Goal: Task Accomplishment & Management: Use online tool/utility

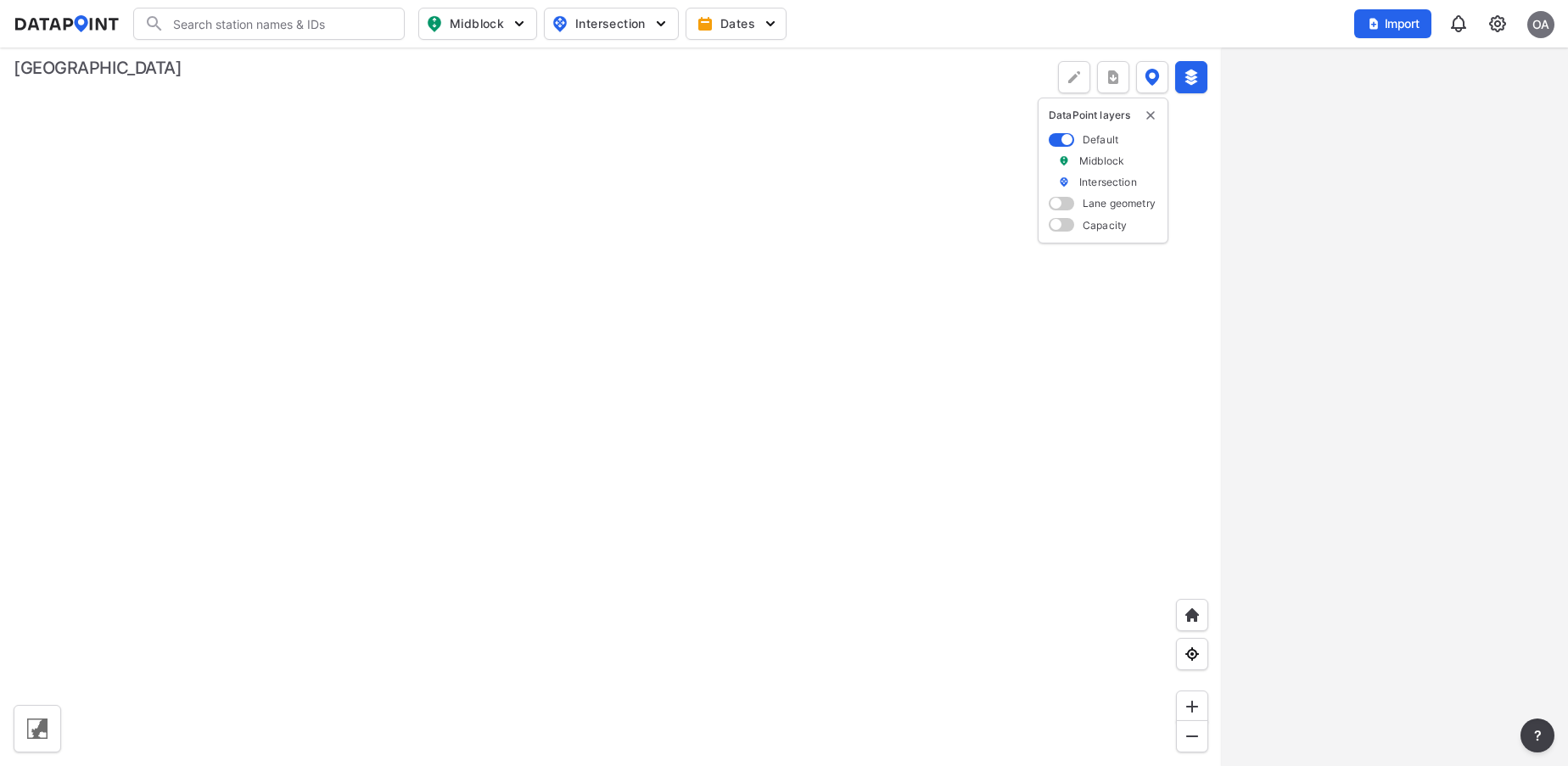
click at [255, 26] on input "Search" at bounding box center [279, 23] width 229 height 27
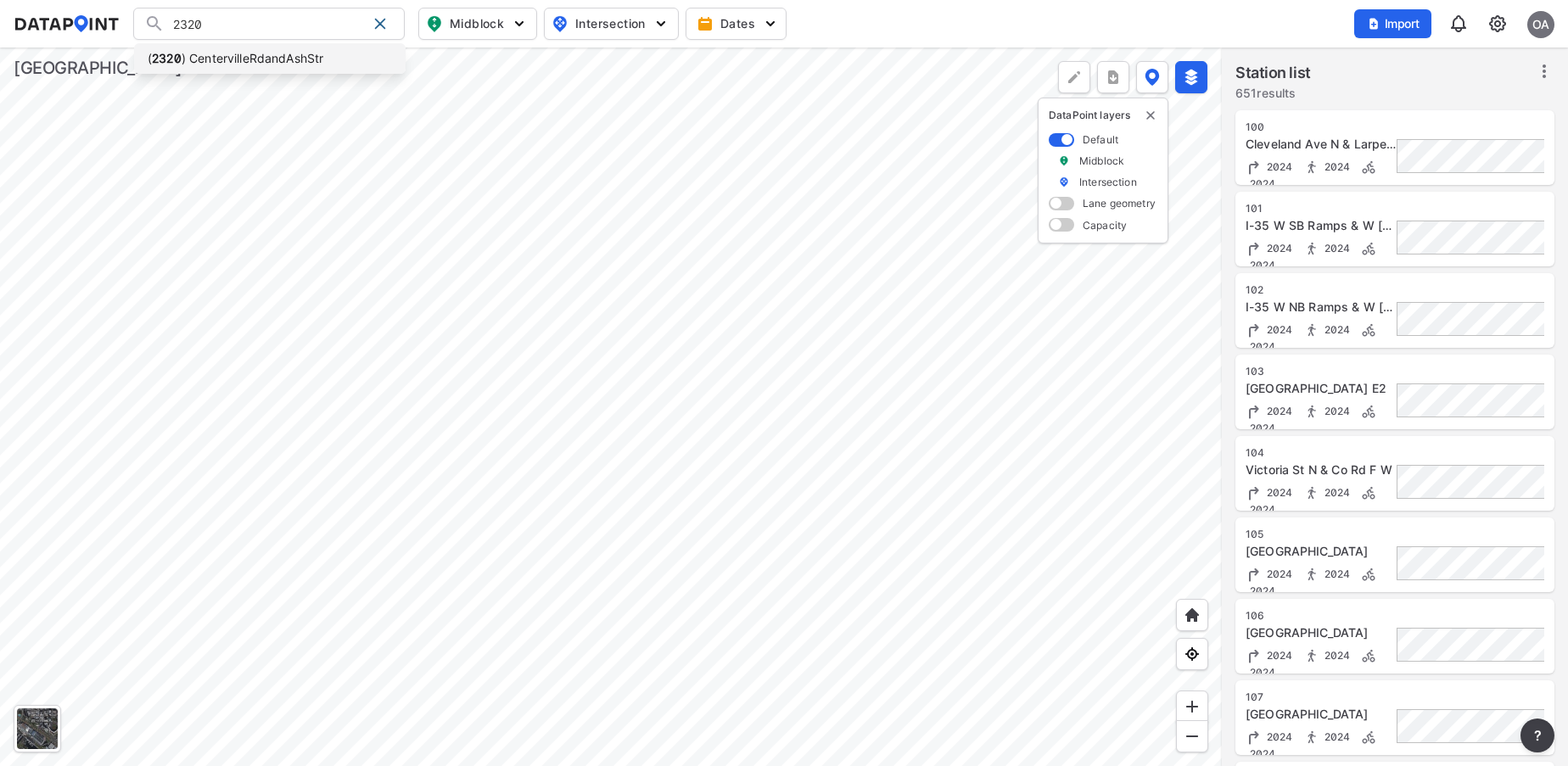
click at [257, 55] on li "( 2320 ) CentervilleRdandAshStr" at bounding box center [270, 59] width 271 height 30
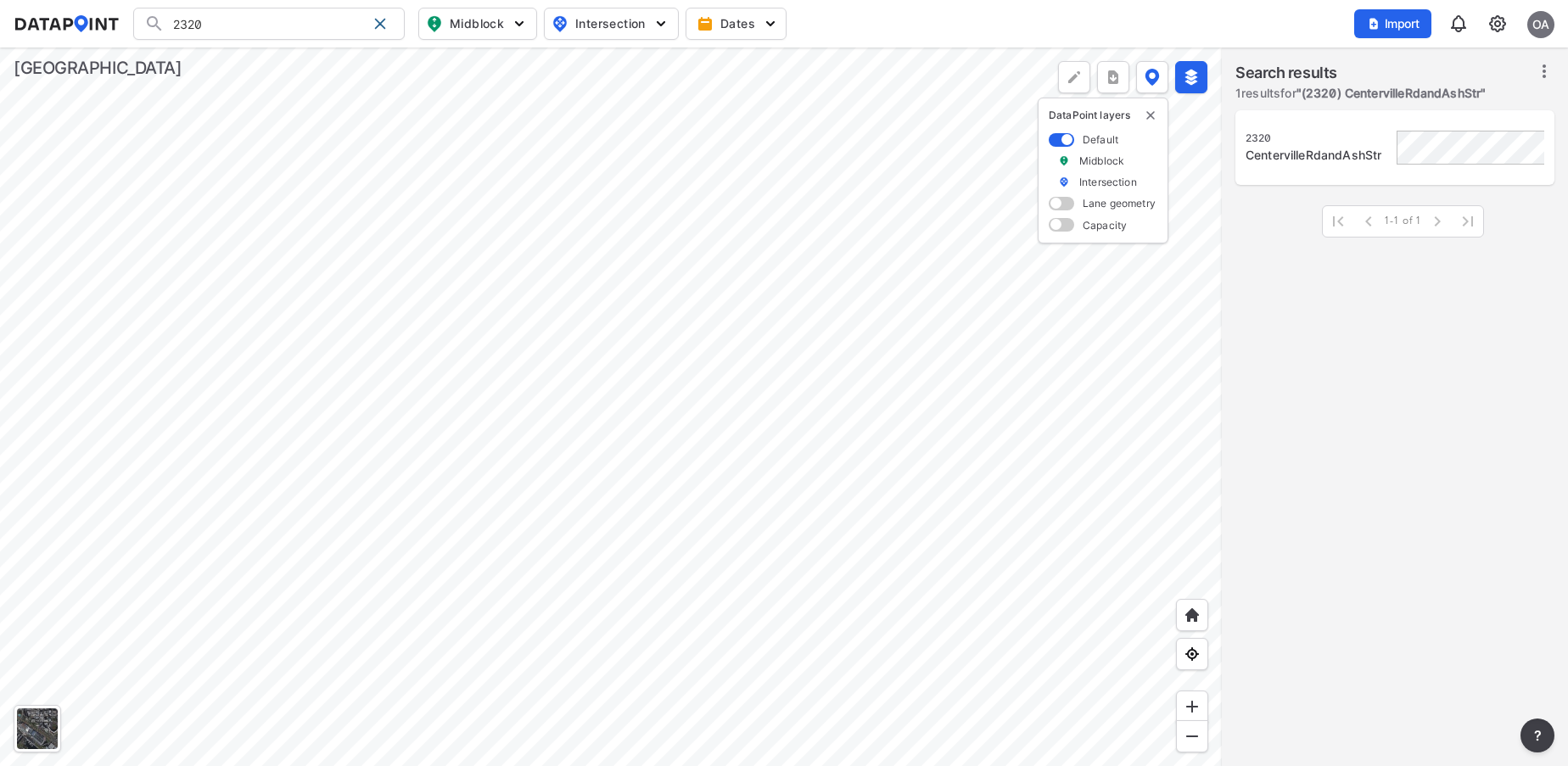
type input "(2320) CentervilleRdandAshStr"
click at [1316, 151] on div "CentervilleRdandAshStr" at bounding box center [1375, 154] width 260 height 17
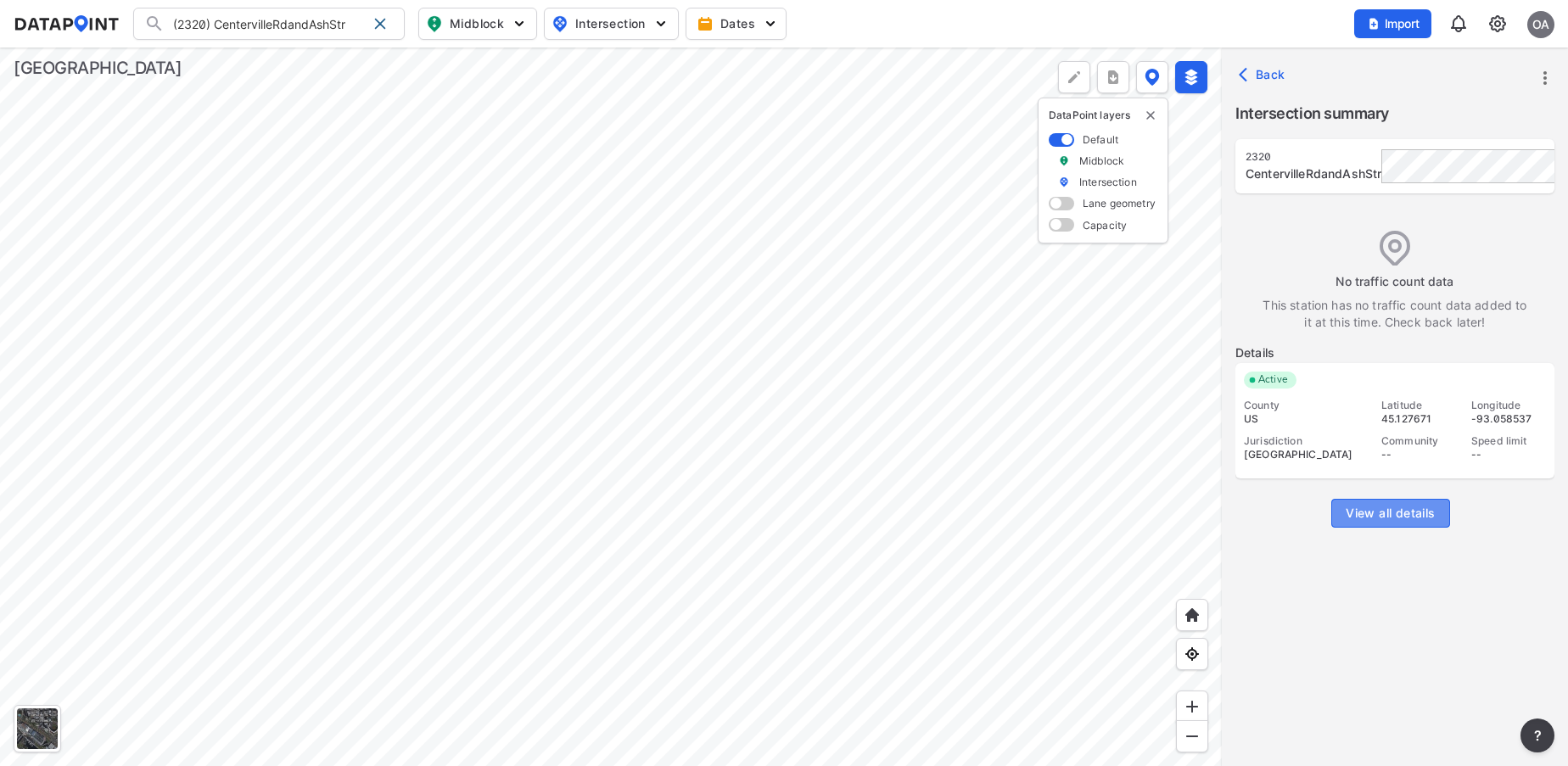
click at [1409, 512] on span "View all details" at bounding box center [1390, 512] width 89 height 17
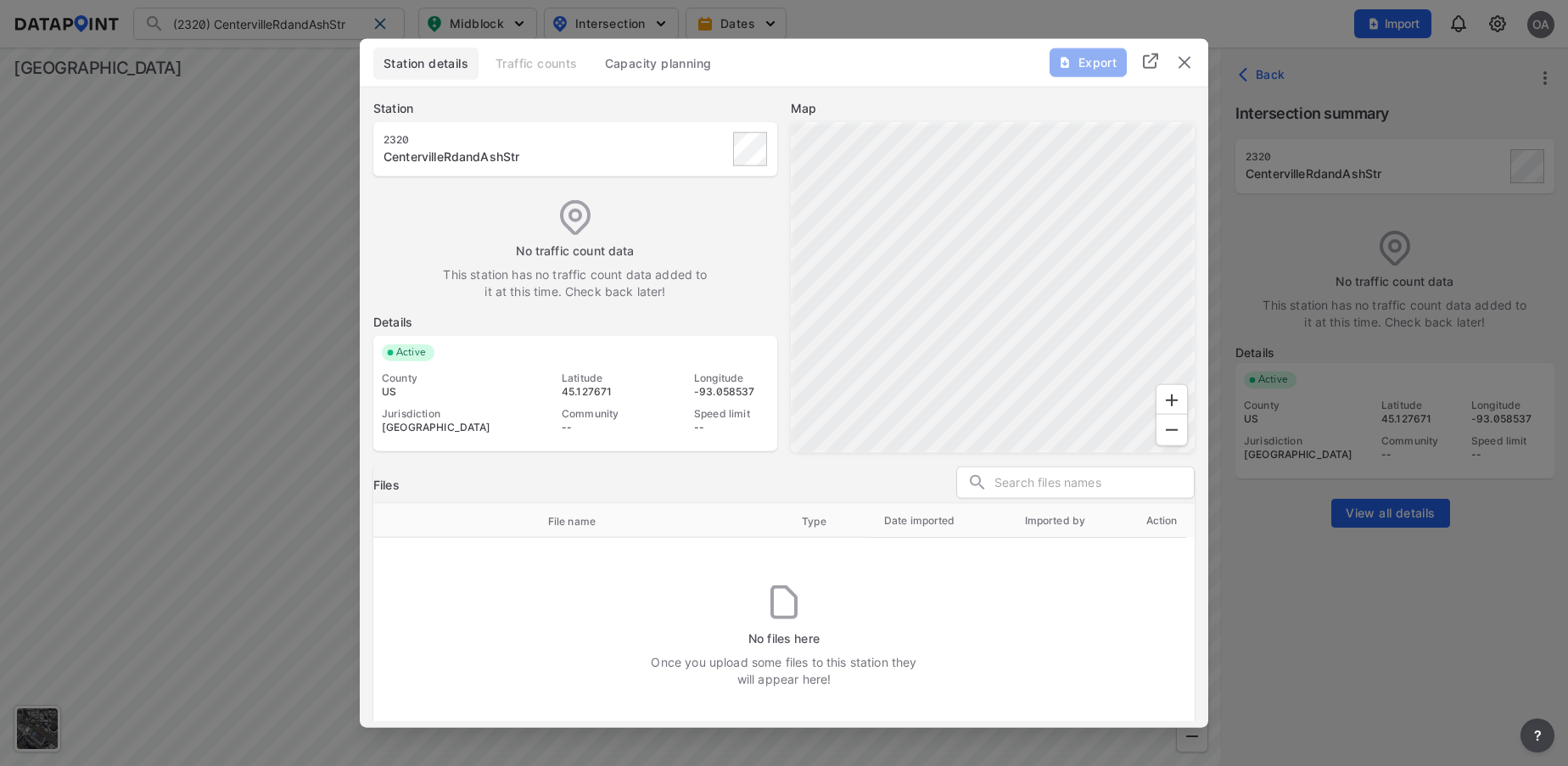
click at [771, 593] on img at bounding box center [783, 602] width 27 height 34
click at [1184, 65] on img "delete" at bounding box center [1184, 61] width 20 height 20
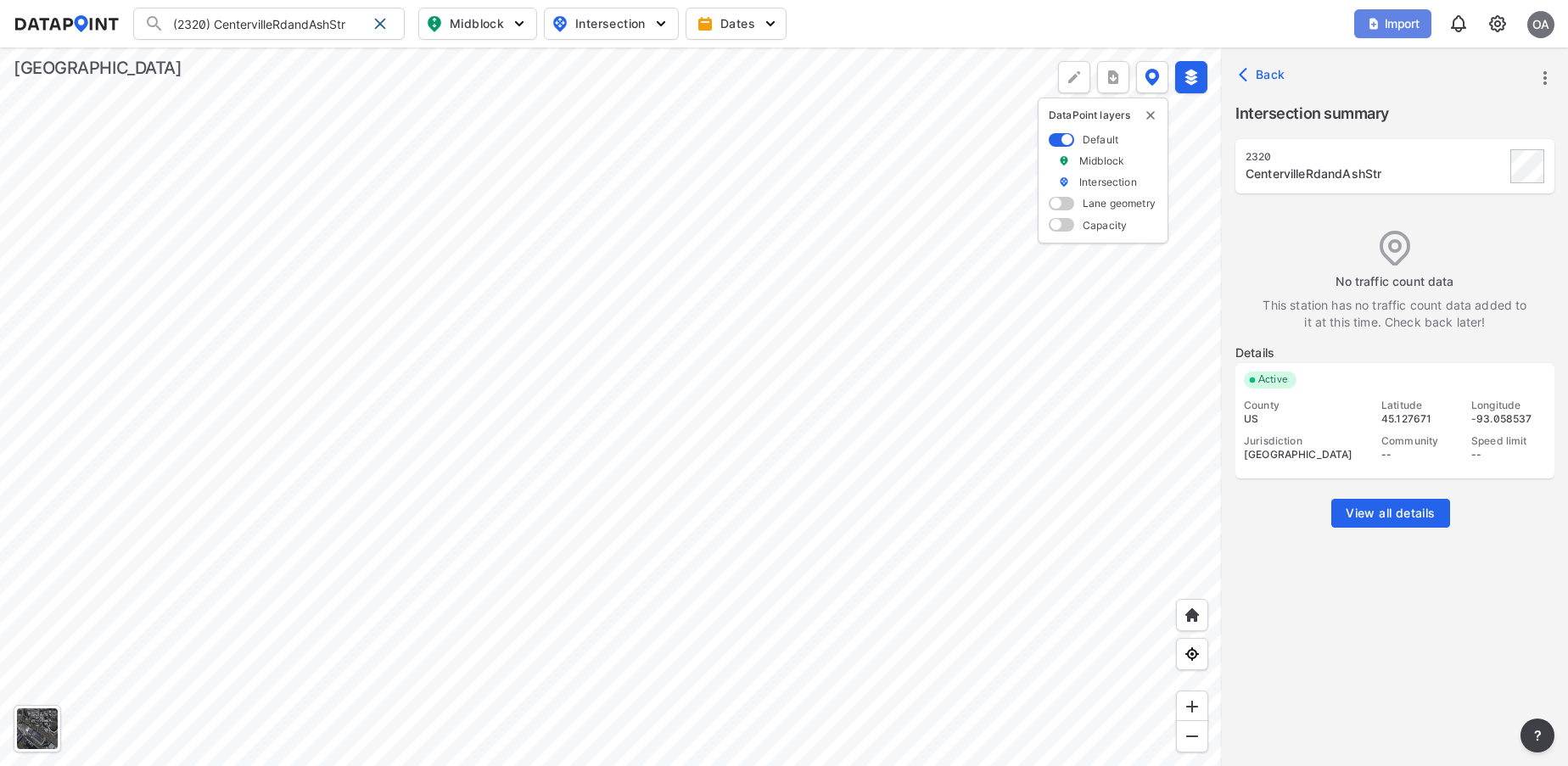
click at [1396, 23] on span "Import" at bounding box center [1392, 23] width 57 height 17
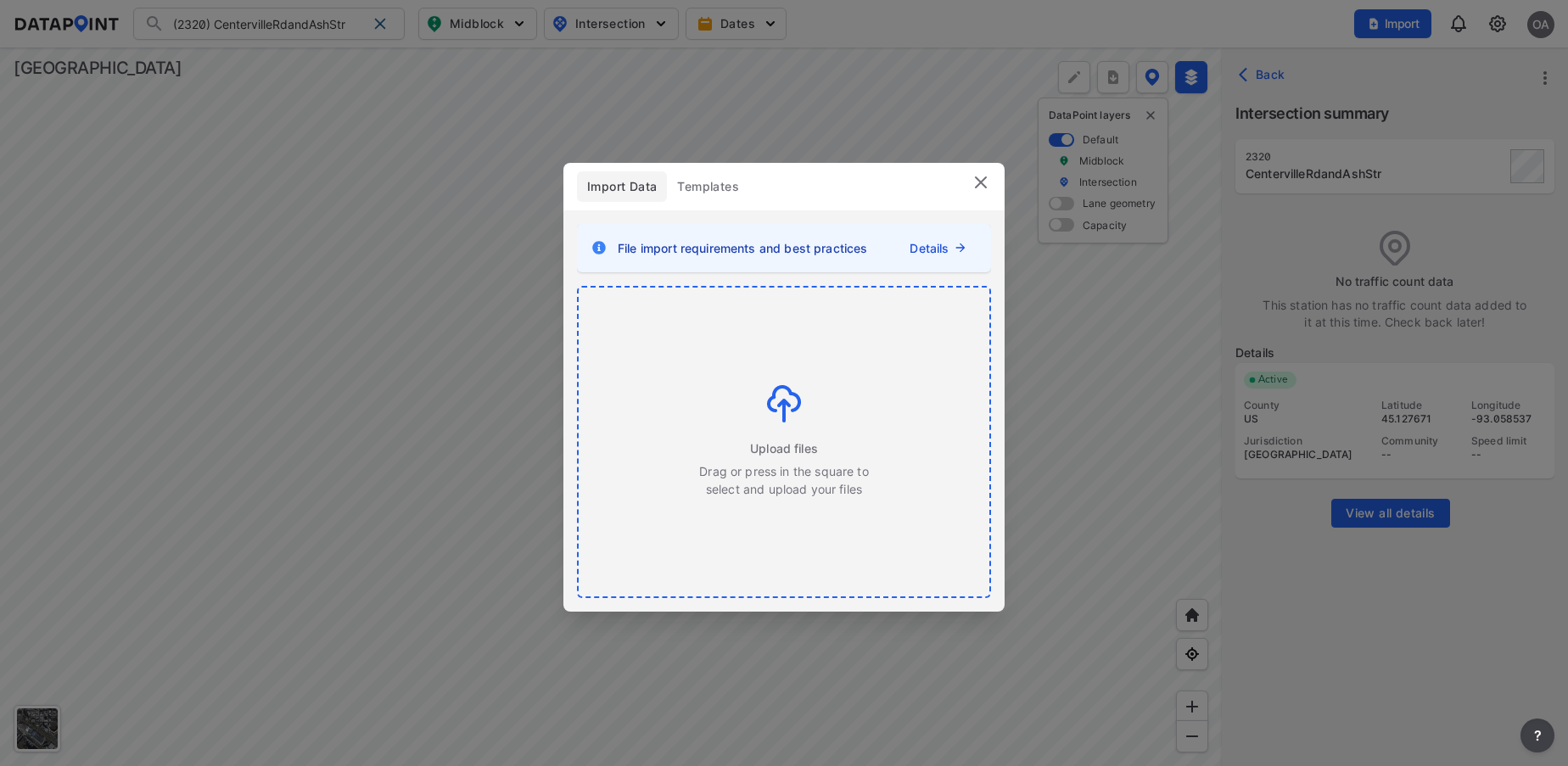
click at [779, 402] on img at bounding box center [784, 403] width 34 height 37
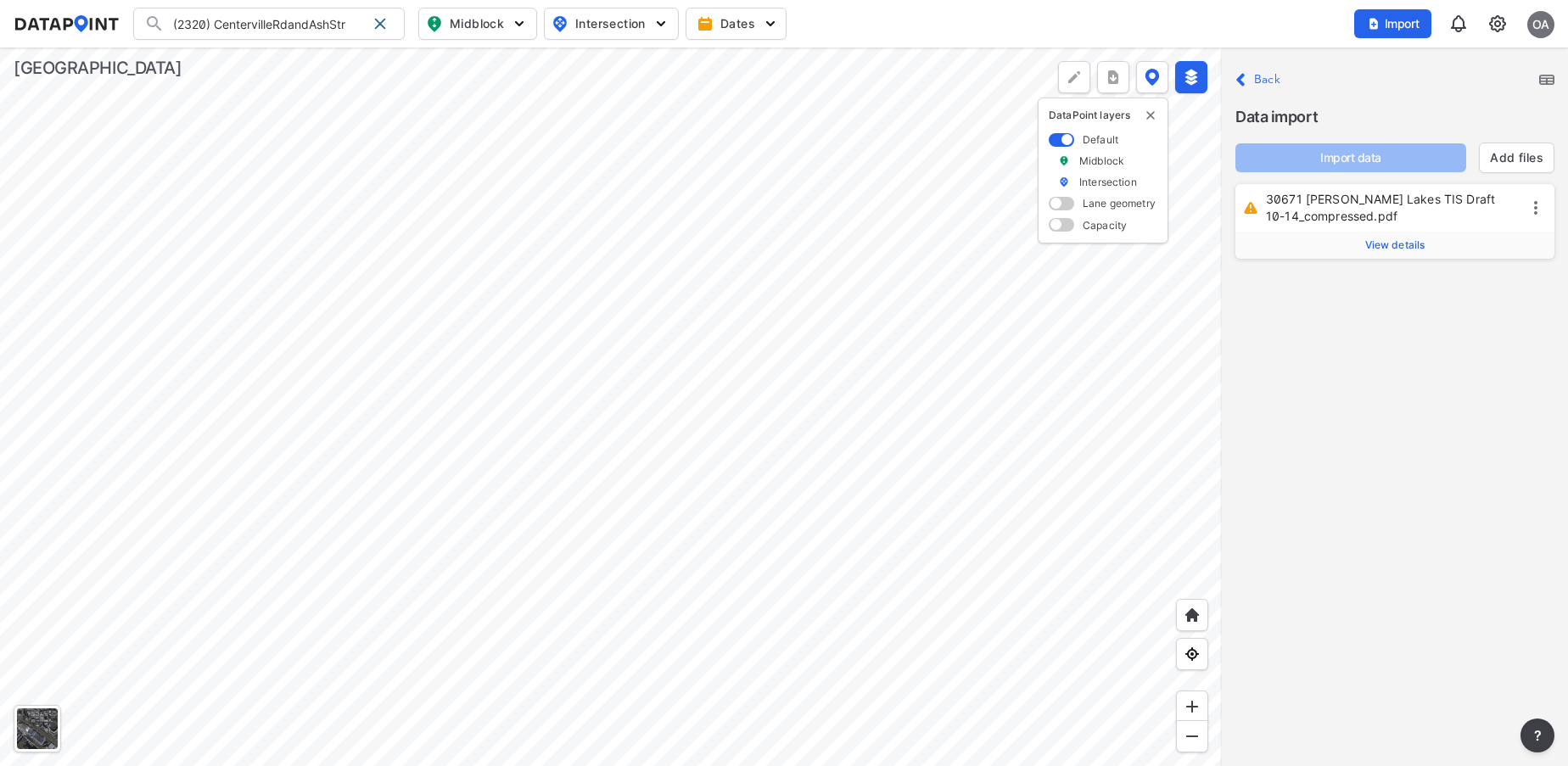
click at [1394, 241] on span "View details" at bounding box center [1395, 245] width 60 height 13
click at [1538, 207] on icon at bounding box center [1535, 207] width 20 height 20
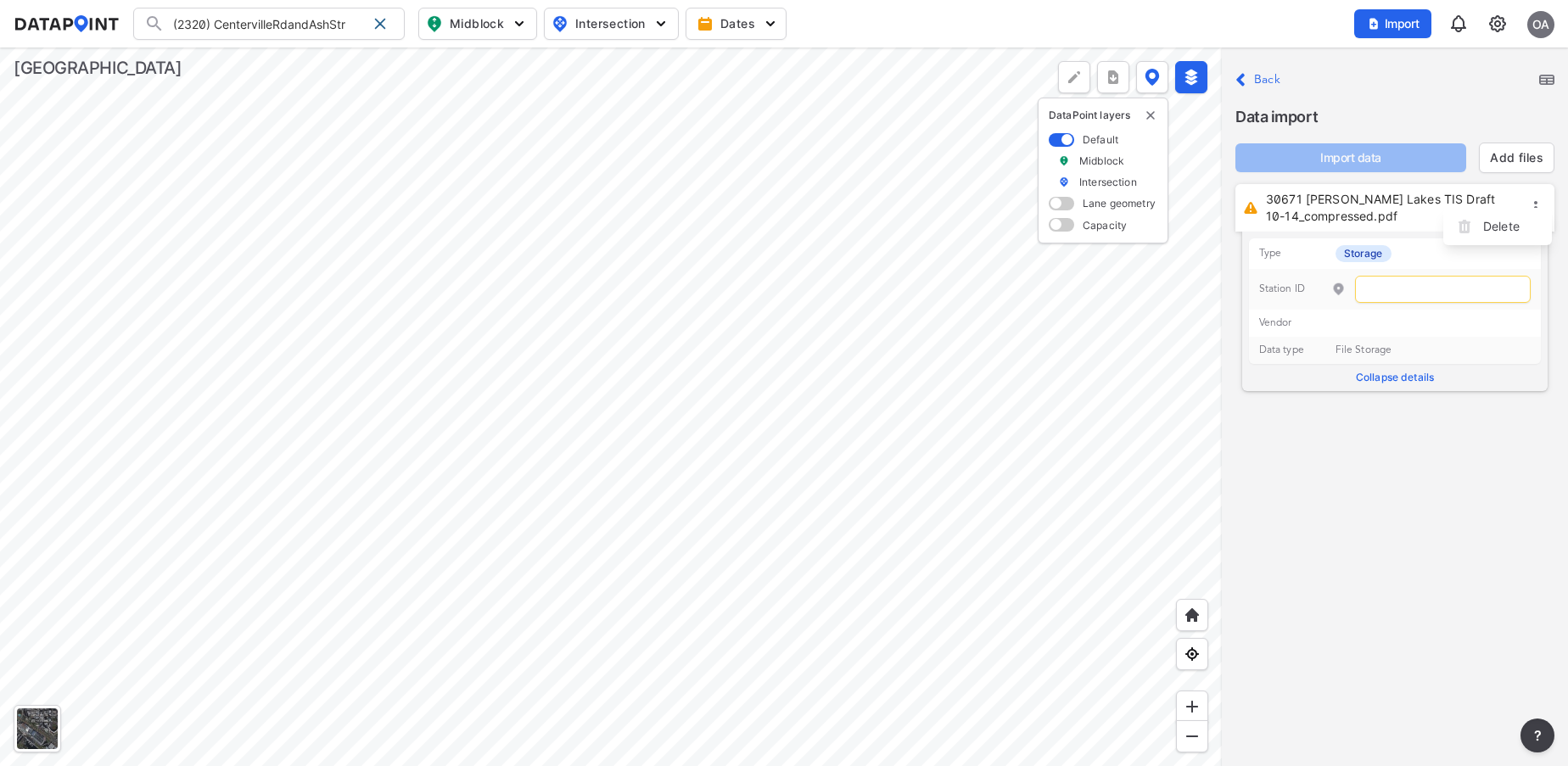
click at [1508, 422] on div "Close Back Data import Import data Add files 30671 Lino Lakes TIS Draft 10-14_c…" at bounding box center [1394, 407] width 346 height 718
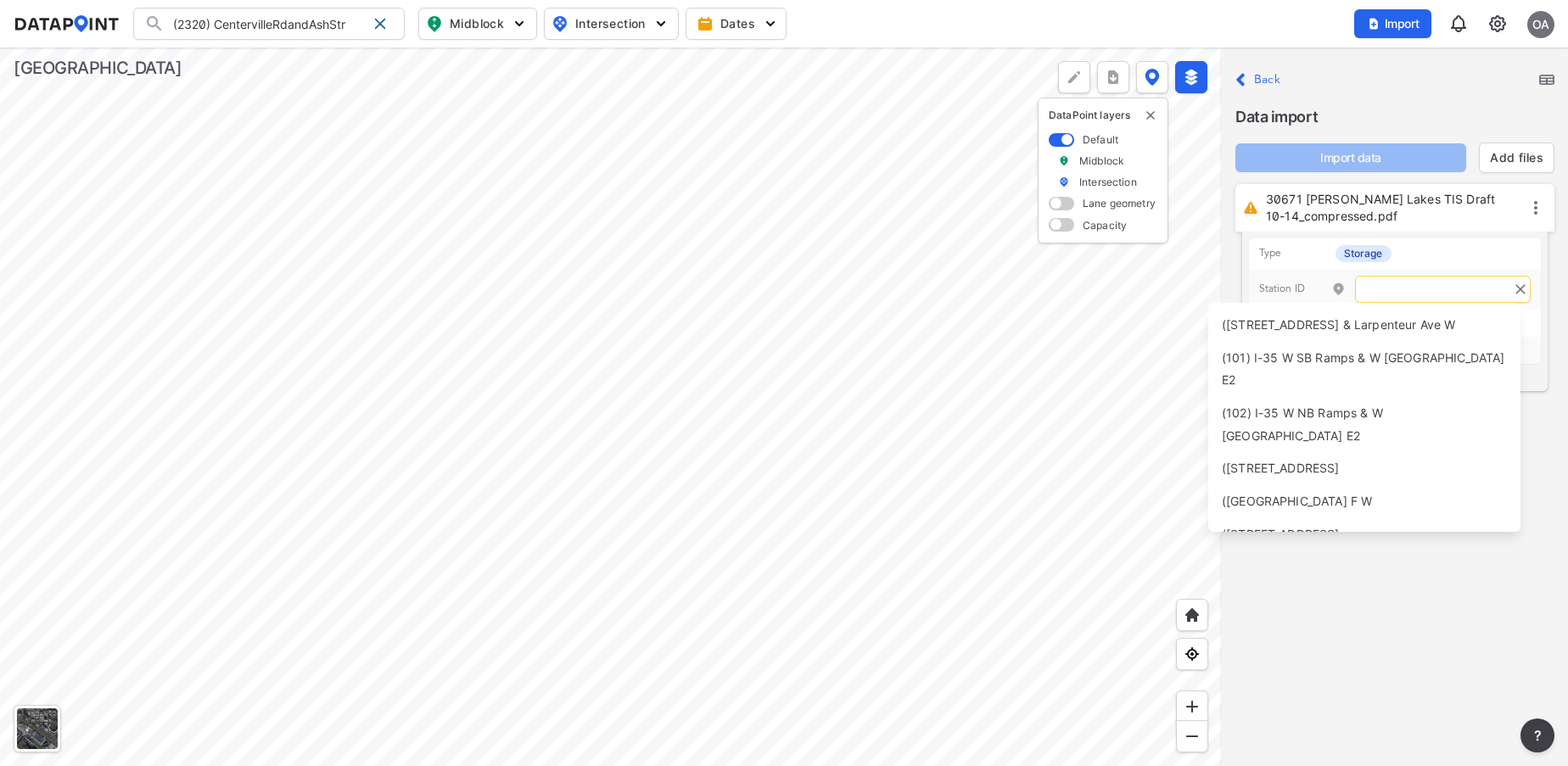
click at [1428, 285] on input "text" at bounding box center [1443, 289] width 176 height 27
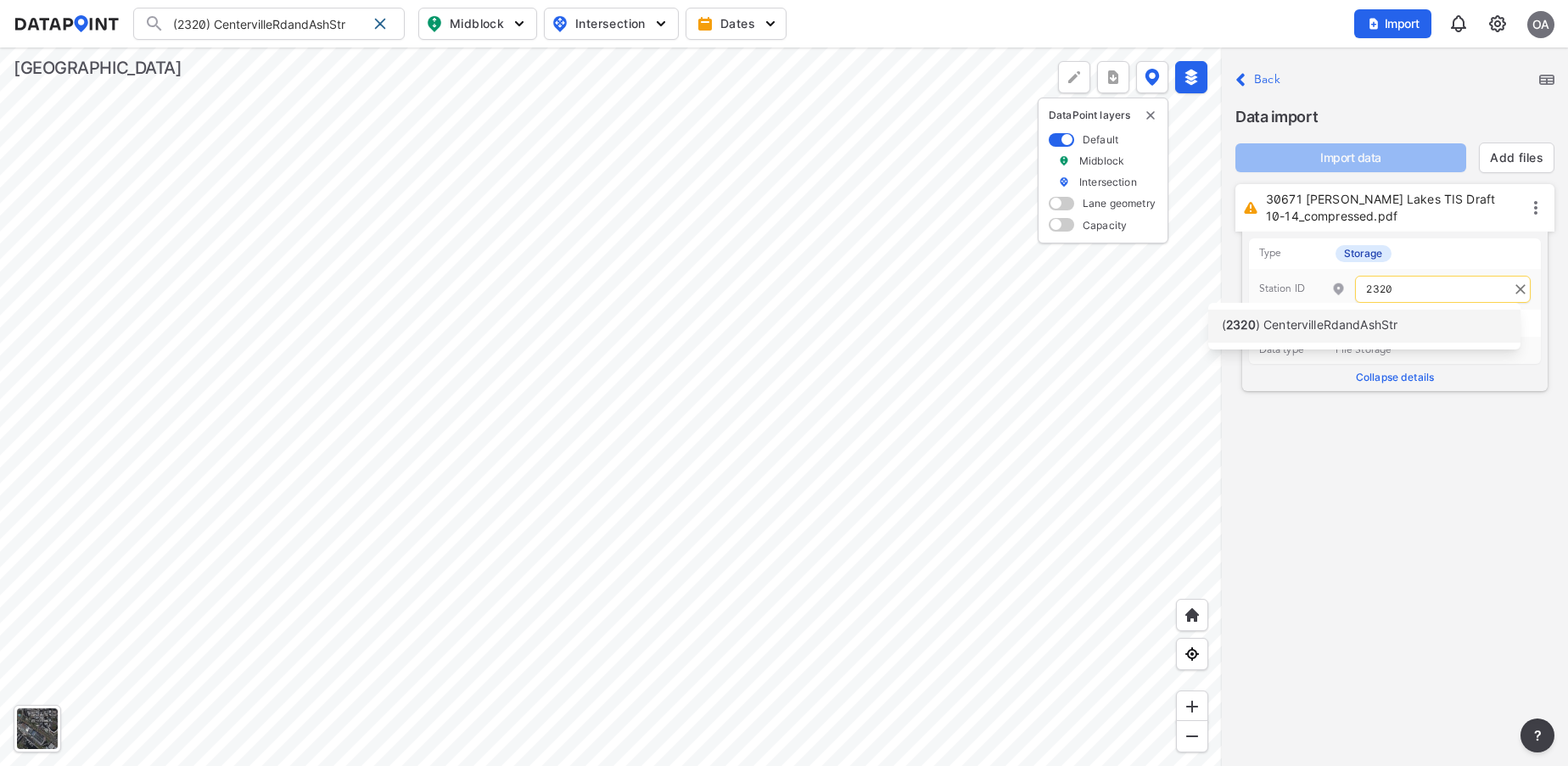
click at [1339, 317] on div "( 2320 ) CentervilleRdandAshStr" at bounding box center [1309, 326] width 176 height 23
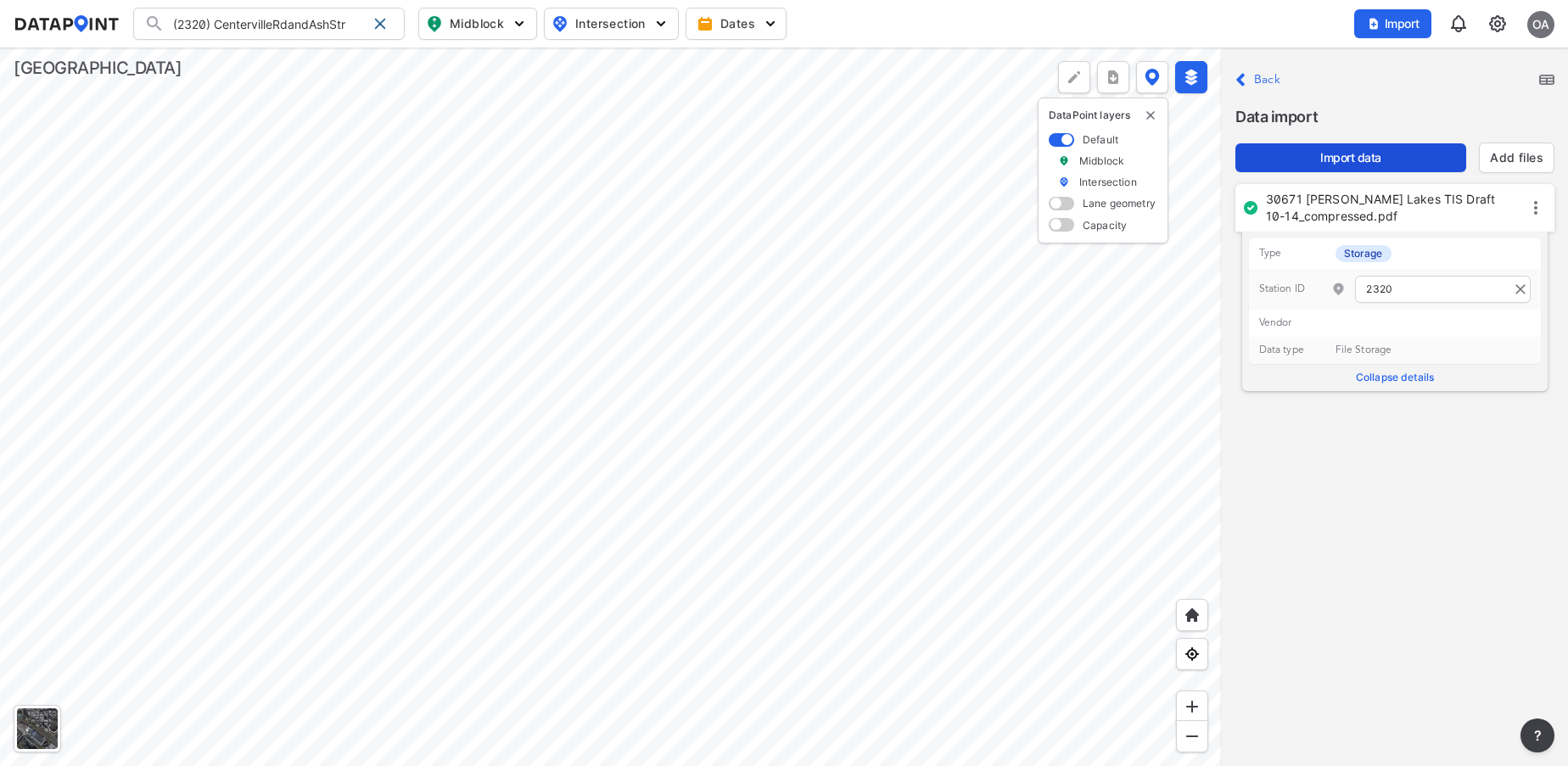
type input "2320"
click at [1354, 146] on button "Import data" at bounding box center [1351, 158] width 231 height 29
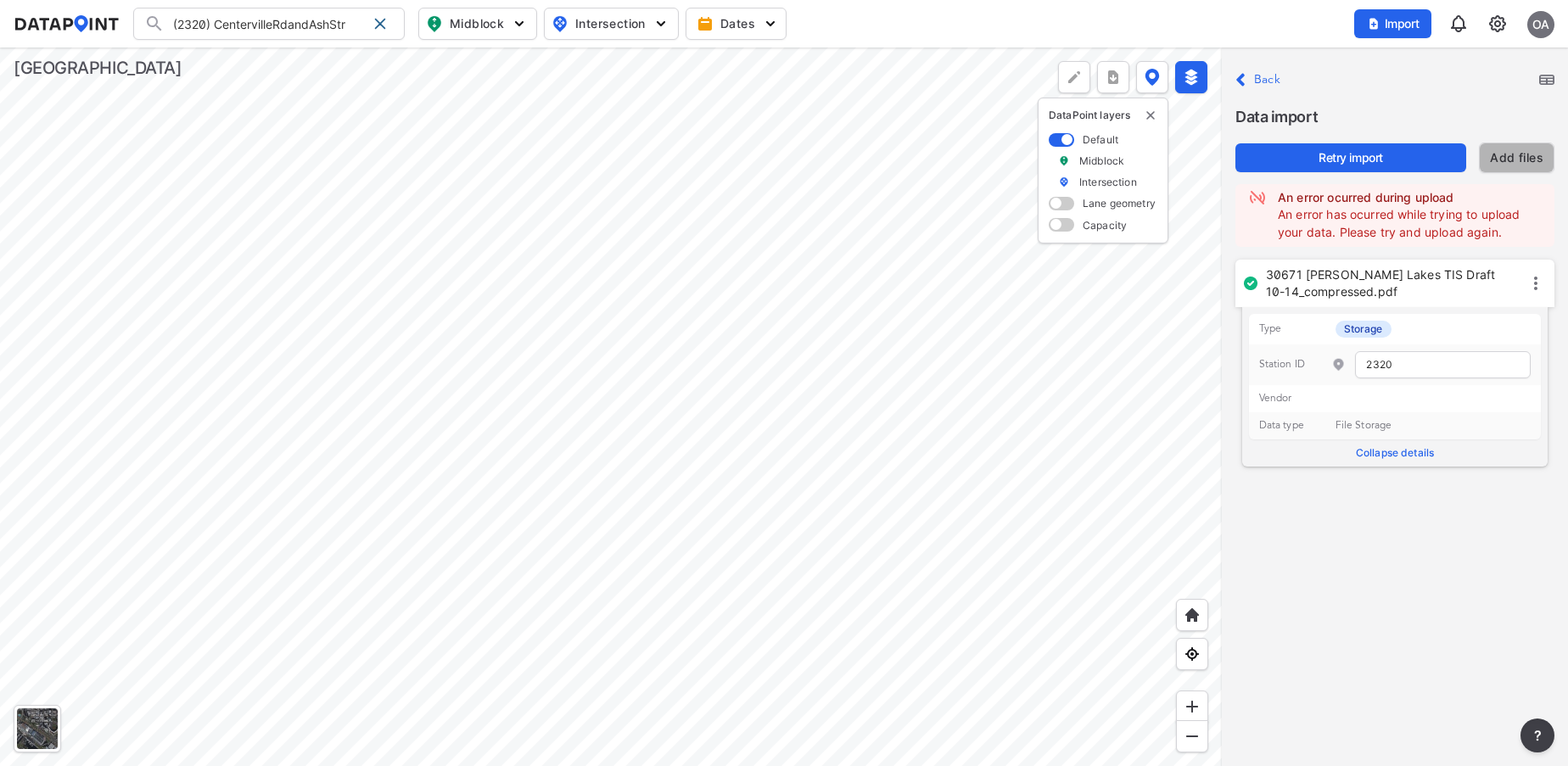
click at [1532, 160] on link "Add files" at bounding box center [1517, 157] width 53 height 17
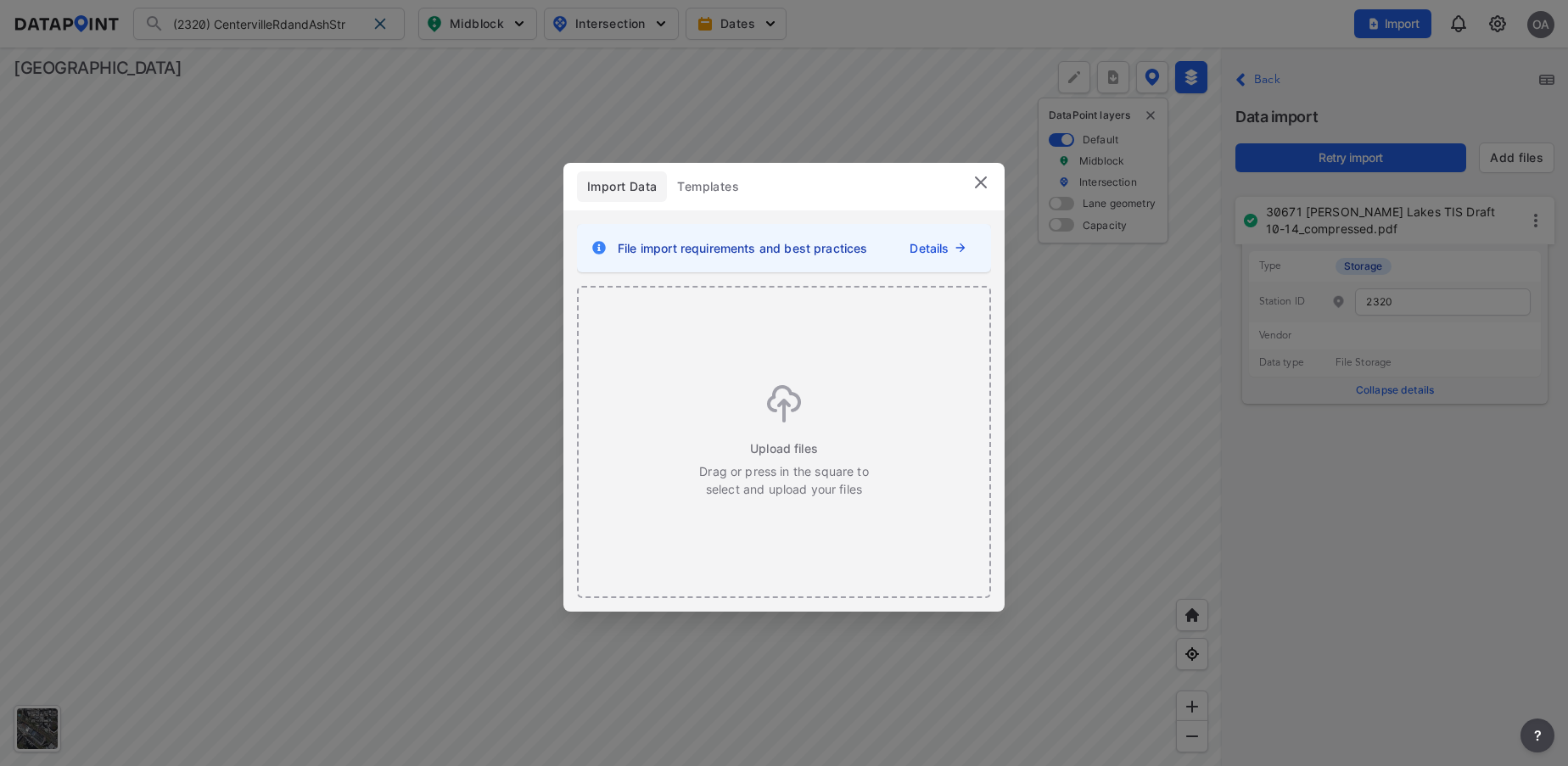
click at [979, 186] on img at bounding box center [980, 182] width 20 height 20
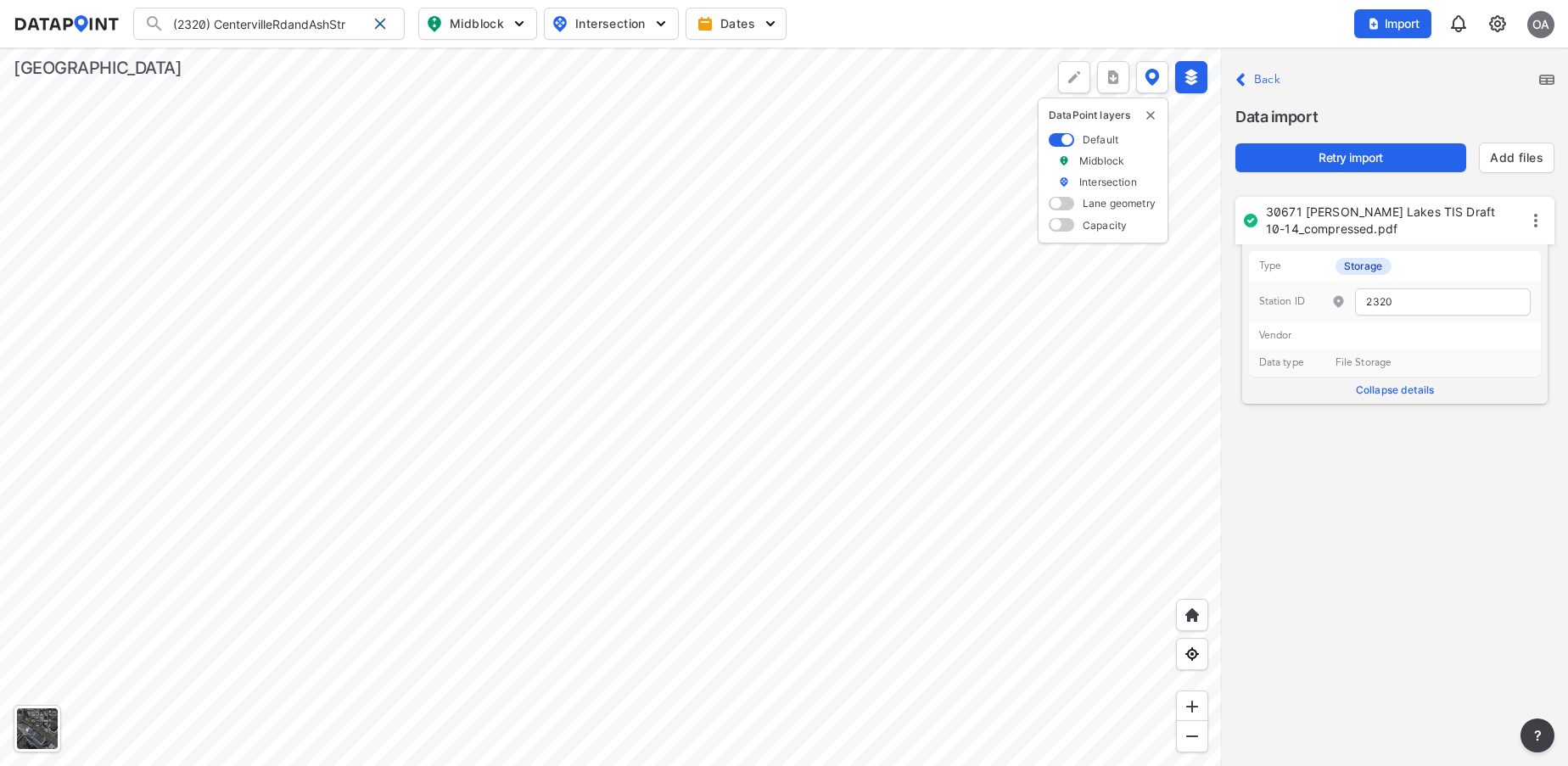
click at [1362, 361] on label "File Storage" at bounding box center [1364, 363] width 57 height 13
click at [1345, 161] on span "Retry import" at bounding box center [1351, 157] width 204 height 17
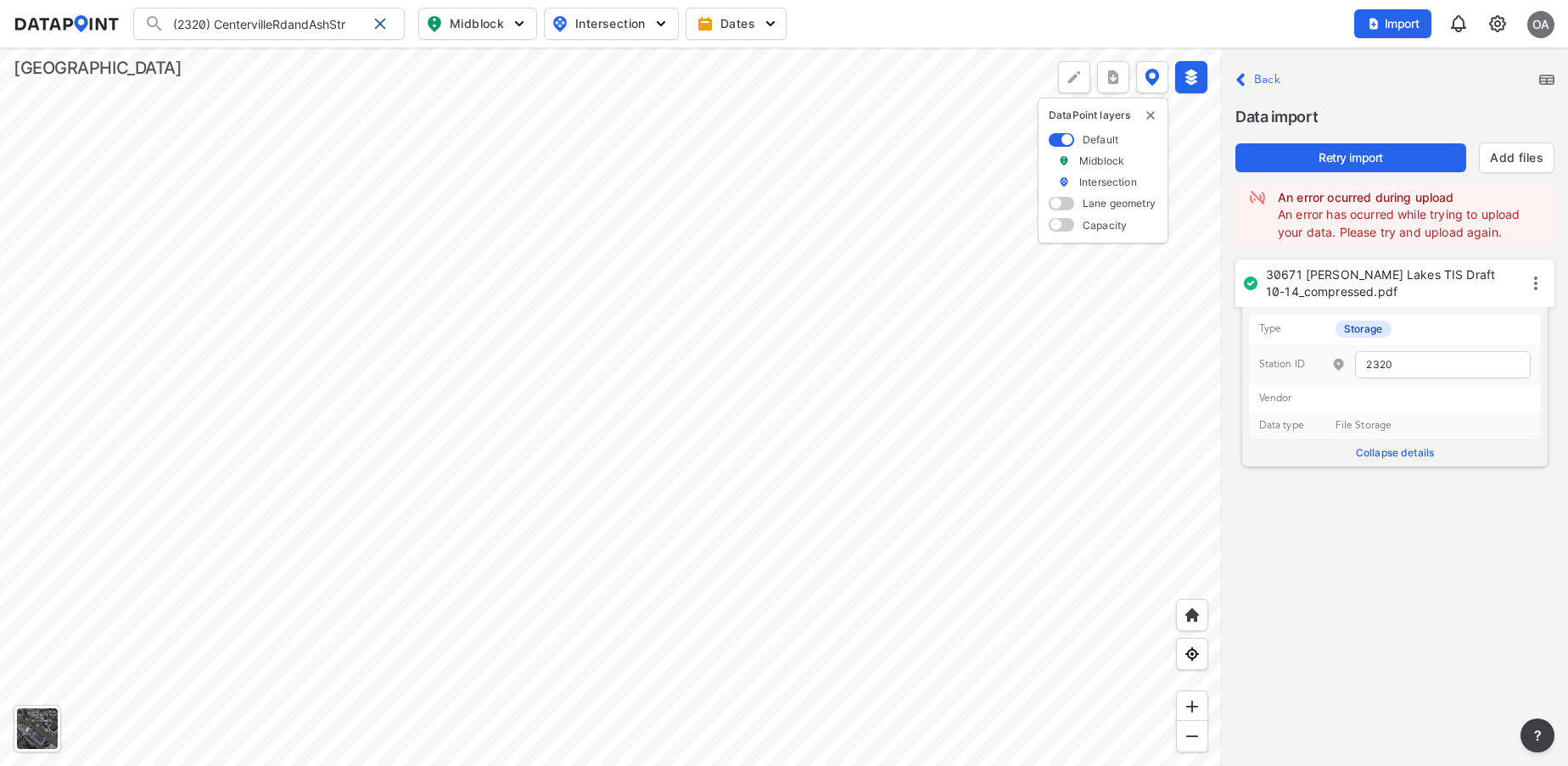
click at [1533, 280] on icon at bounding box center [1535, 283] width 20 height 20
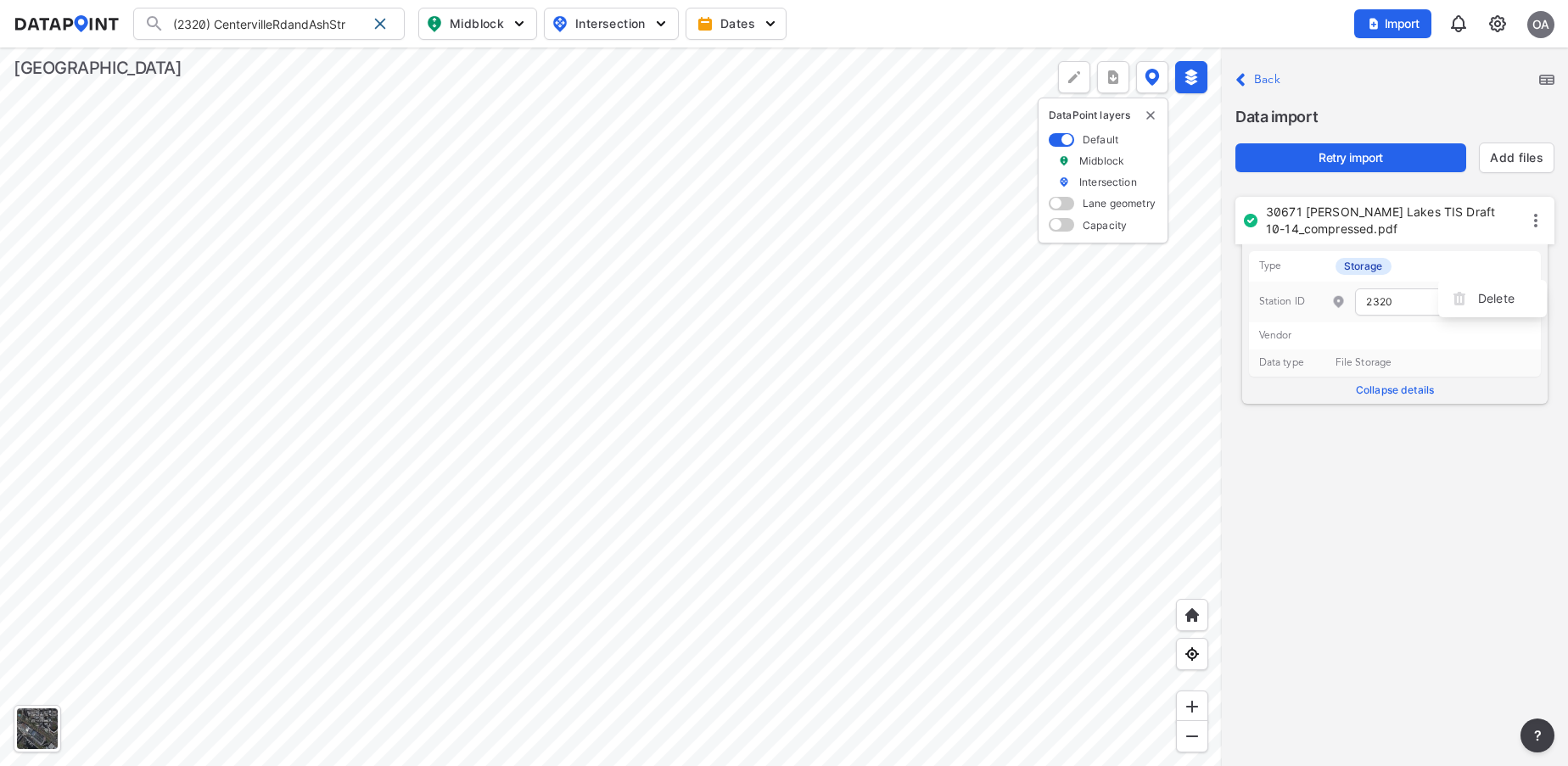
click at [1442, 513] on div "Close Back Data import Retry import Add files 30671 Lino Lakes TIS Draft 10-14_…" at bounding box center [1394, 407] width 346 height 718
click at [1532, 223] on icon at bounding box center [1535, 220] width 20 height 20
click at [1135, 334] on div at bounding box center [610, 407] width 1221 height 718
click at [1536, 222] on icon at bounding box center [1535, 220] width 4 height 13
click at [1452, 489] on div "Close Back Data import Retry import Add files 30671 Lino Lakes TIS Draft 10-14_…" at bounding box center [1394, 407] width 346 height 718
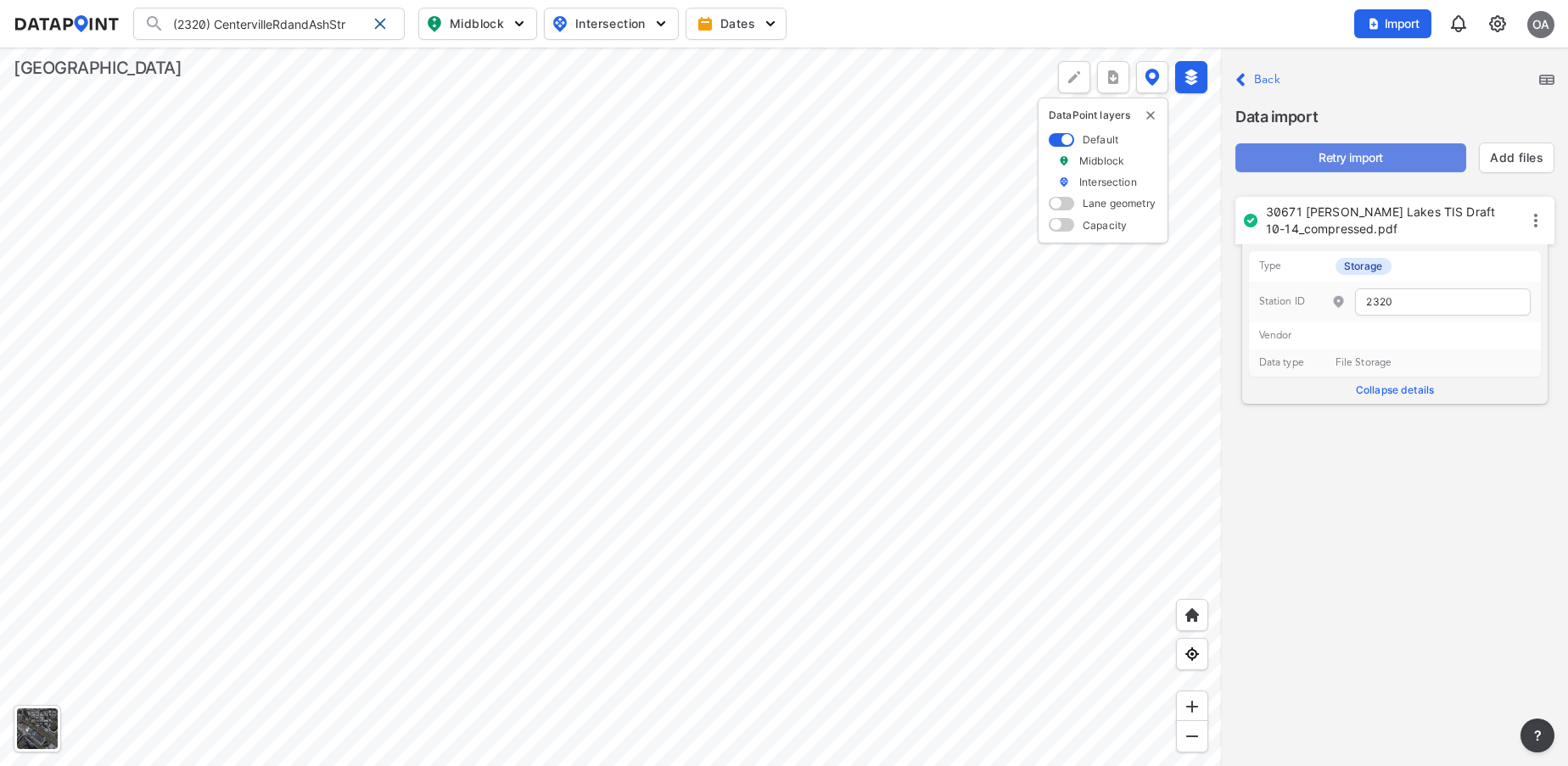
click at [1350, 149] on span "Retry import" at bounding box center [1351, 157] width 204 height 17
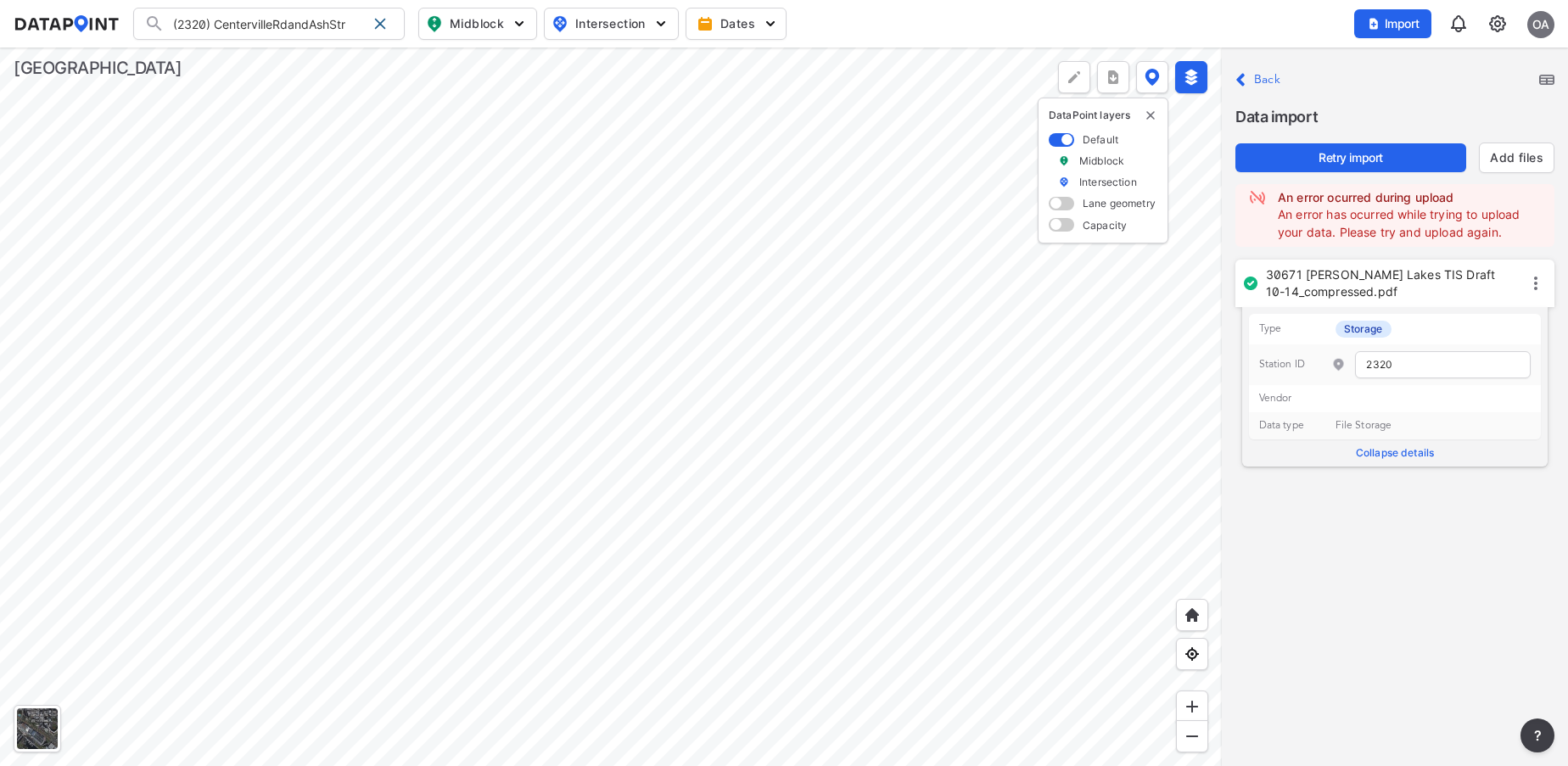
click at [1258, 202] on img at bounding box center [1257, 197] width 17 height 17
click at [1393, 223] on p "An error ocurred during upload An error has ocurred while trying to upload your…" at bounding box center [1405, 215] width 271 height 52
click at [1367, 153] on span "Retry import" at bounding box center [1351, 157] width 204 height 17
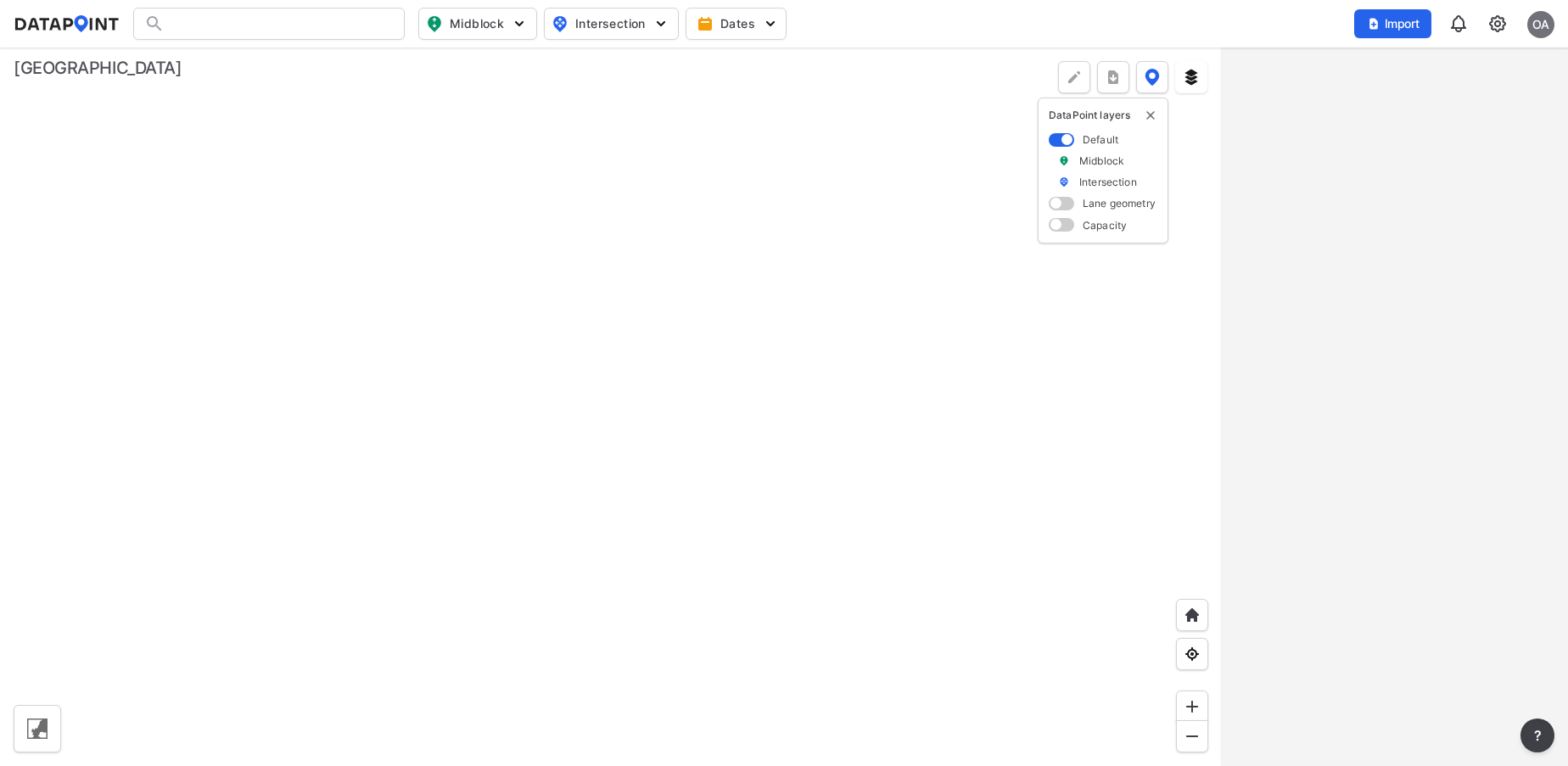
click at [282, 23] on div at bounding box center [269, 24] width 271 height 32
click at [356, 25] on input "Search" at bounding box center [279, 23] width 229 height 27
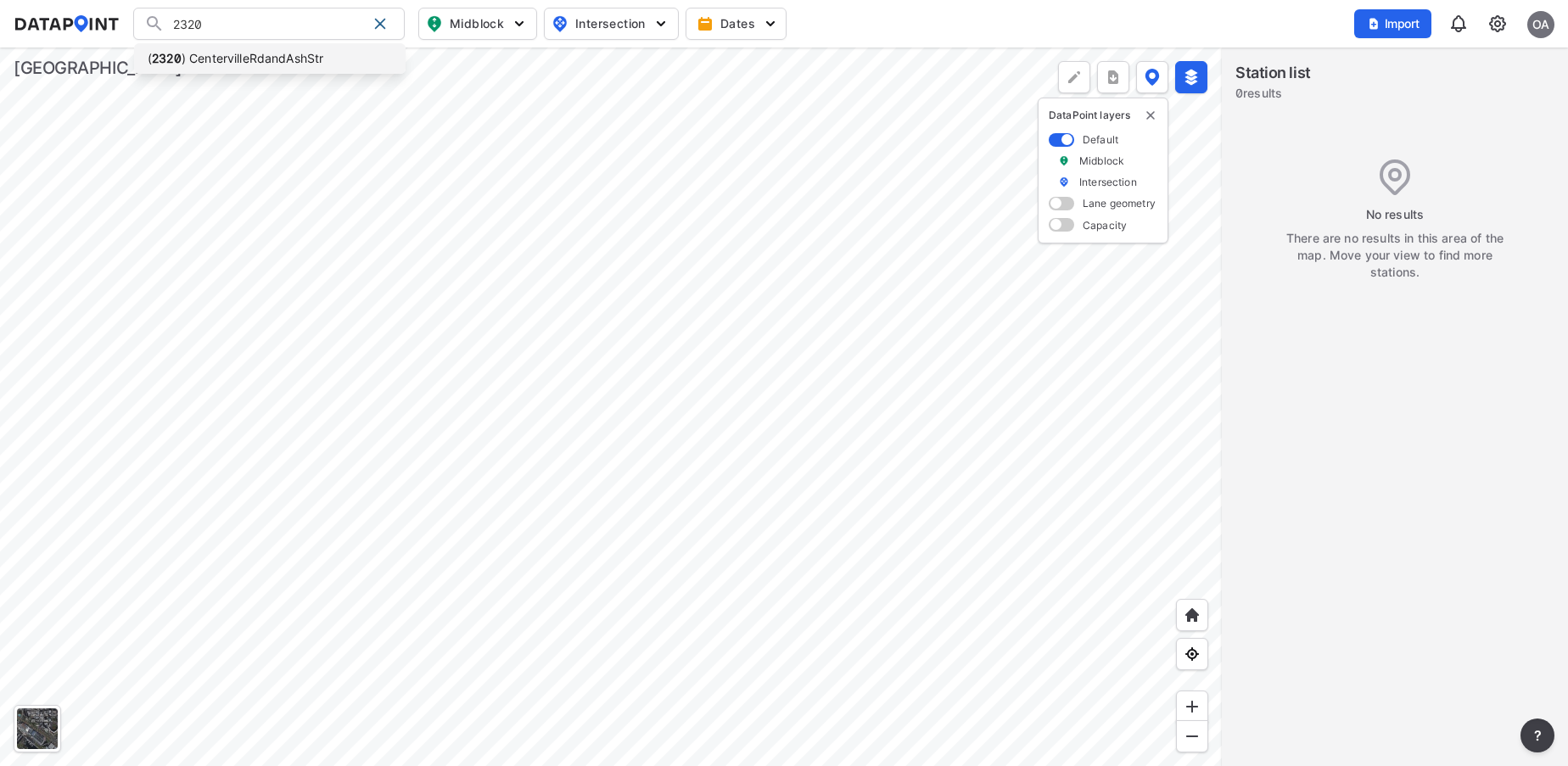
click at [272, 59] on li "( 2320 ) CentervilleRdandAshStr" at bounding box center [270, 59] width 271 height 30
click at [272, 59] on div "2320 ( 2320 ) CentervilleRdandAshStr Search No results There were no results fo…" at bounding box center [784, 383] width 1568 height 766
type input "(2320) CentervilleRdandAshStr"
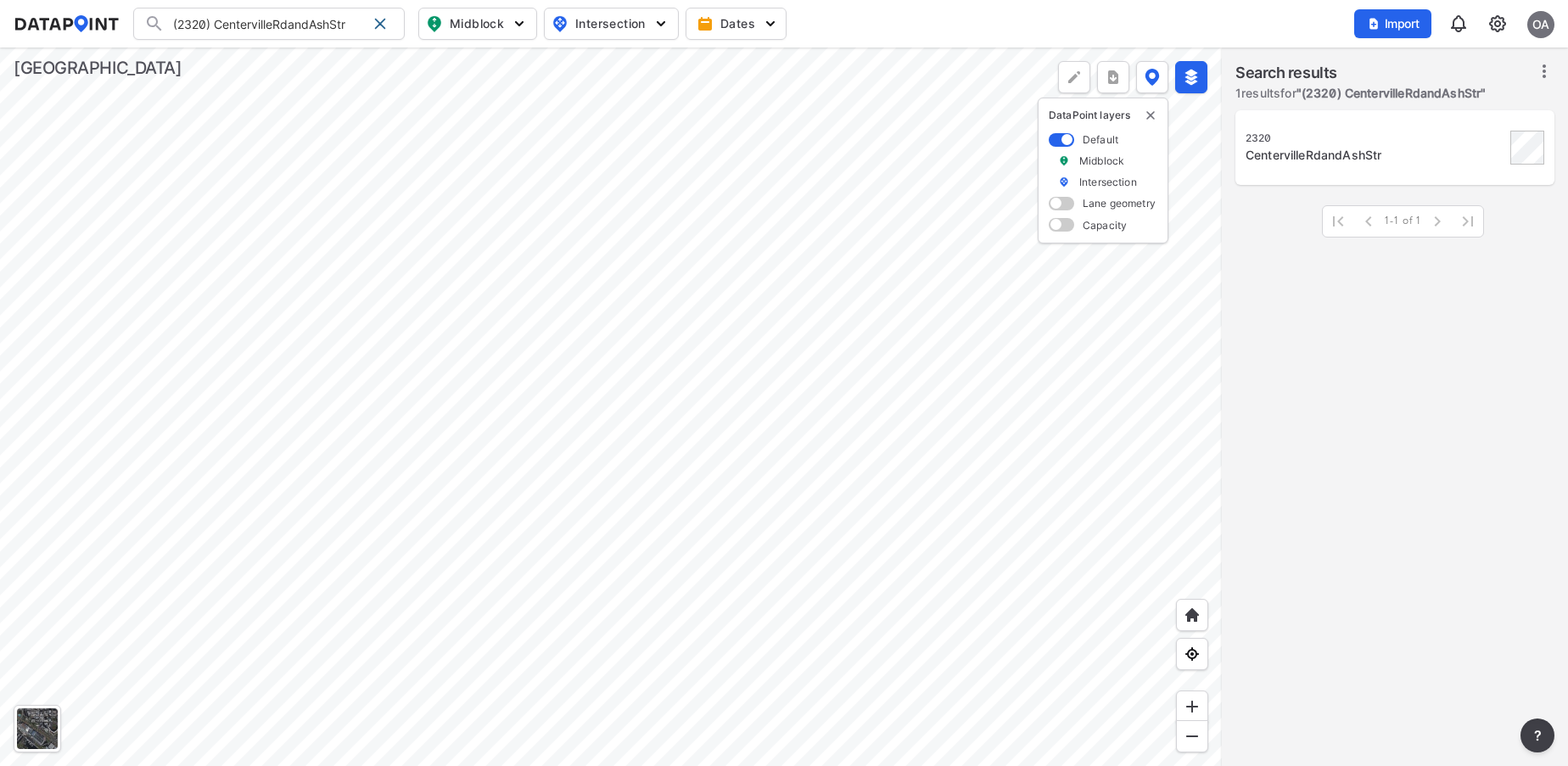
click at [1329, 152] on div "CentervilleRdandAshStr" at bounding box center [1375, 154] width 260 height 17
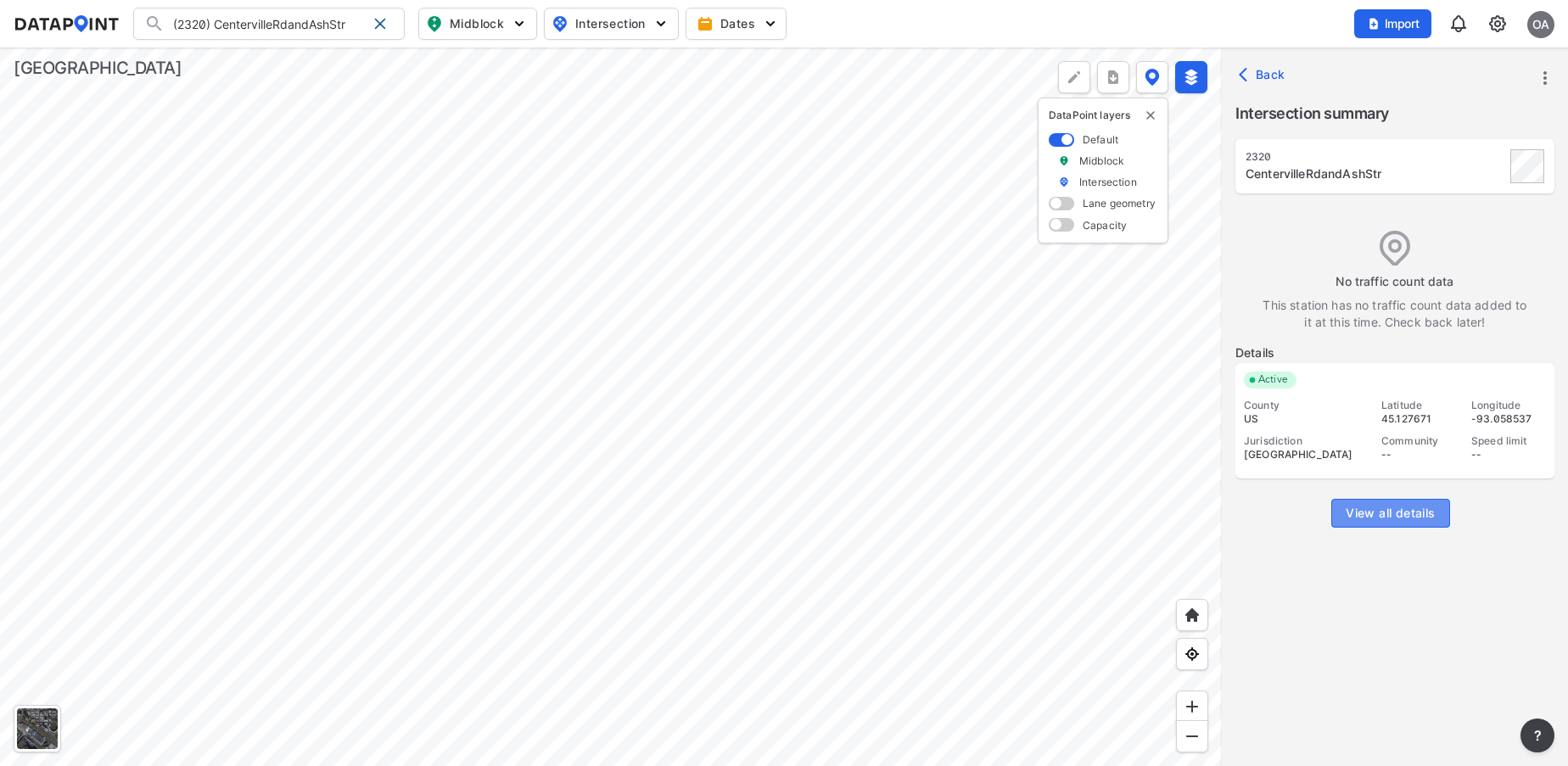
click at [1382, 507] on span "View all details" at bounding box center [1390, 512] width 89 height 17
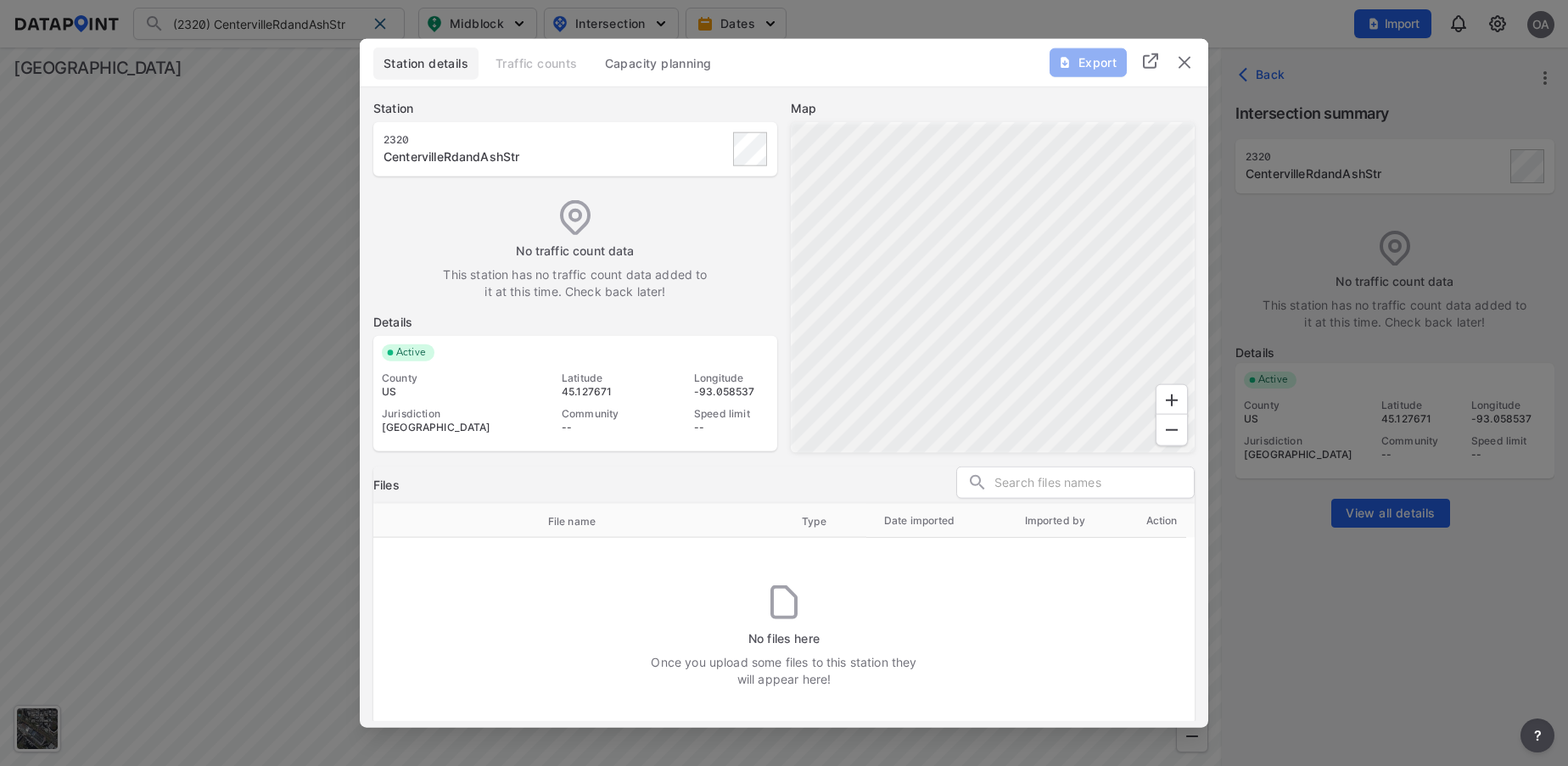
click at [435, 57] on span "Station details" at bounding box center [426, 62] width 85 height 17
click at [633, 67] on span "Capacity planning" at bounding box center [658, 62] width 107 height 17
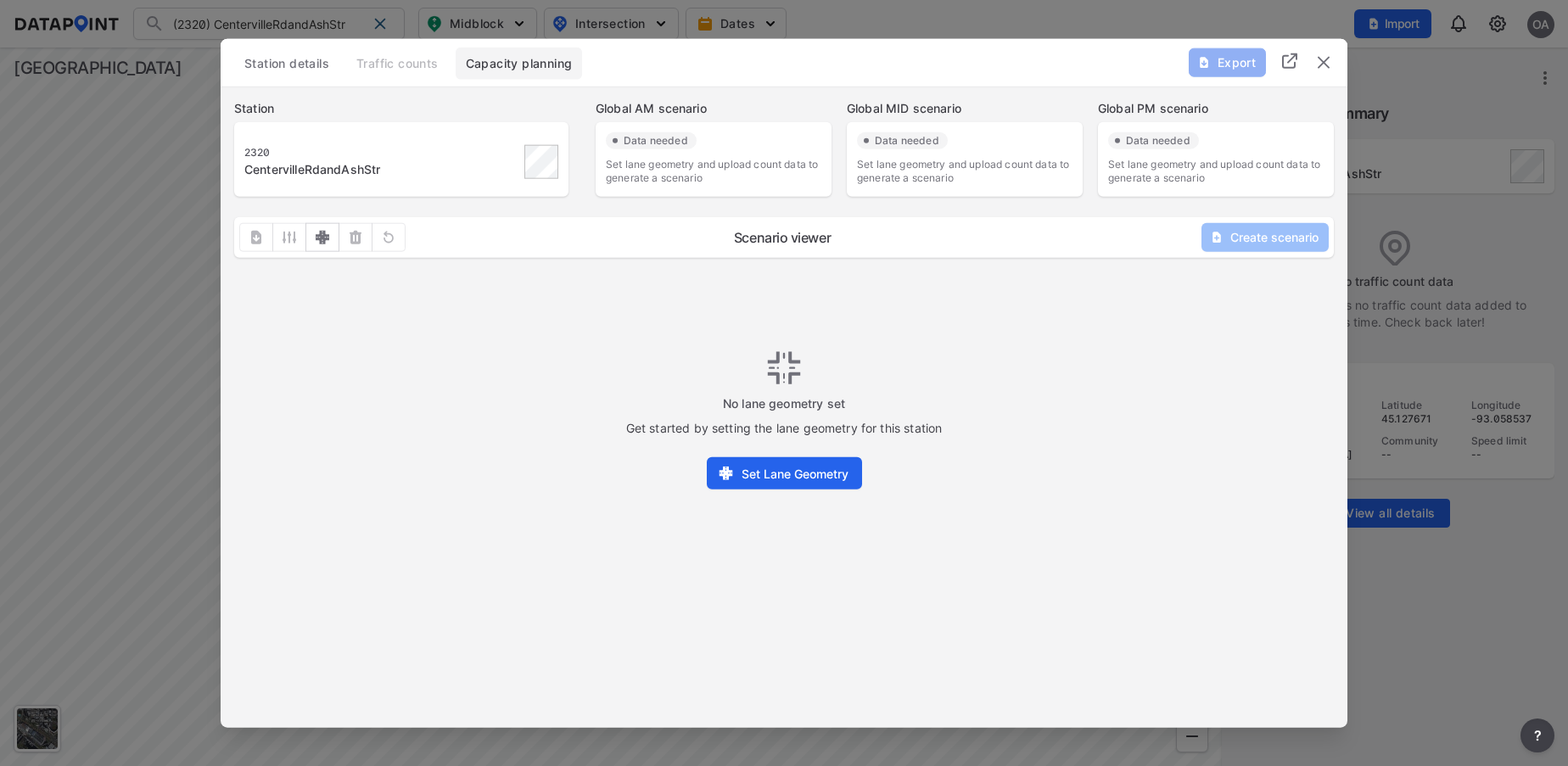
click at [1290, 68] on img at bounding box center [1289, 60] width 20 height 20
click at [1318, 66] on img "delete" at bounding box center [1323, 61] width 20 height 20
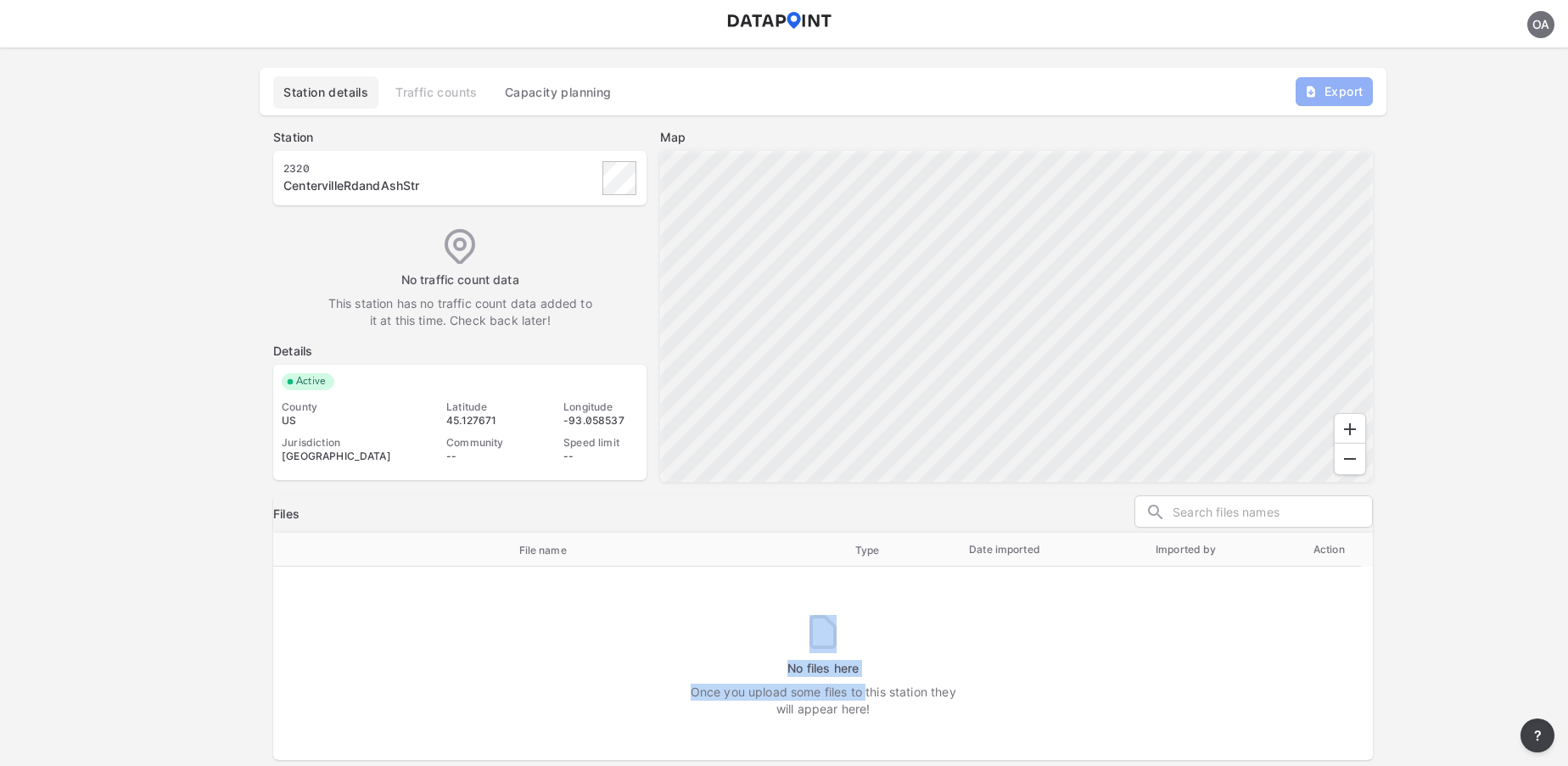
drag, startPoint x: 866, startPoint y: 695, endPoint x: 875, endPoint y: 616, distance: 79.5
click at [875, 616] on div "No files here Once you upload some files to this station they will appear here!" at bounding box center [822, 672] width 989 height 116
drag, startPoint x: 875, startPoint y: 616, endPoint x: 996, endPoint y: 660, distance: 128.8
click at [996, 660] on label "No files here" at bounding box center [823, 668] width 976 height 17
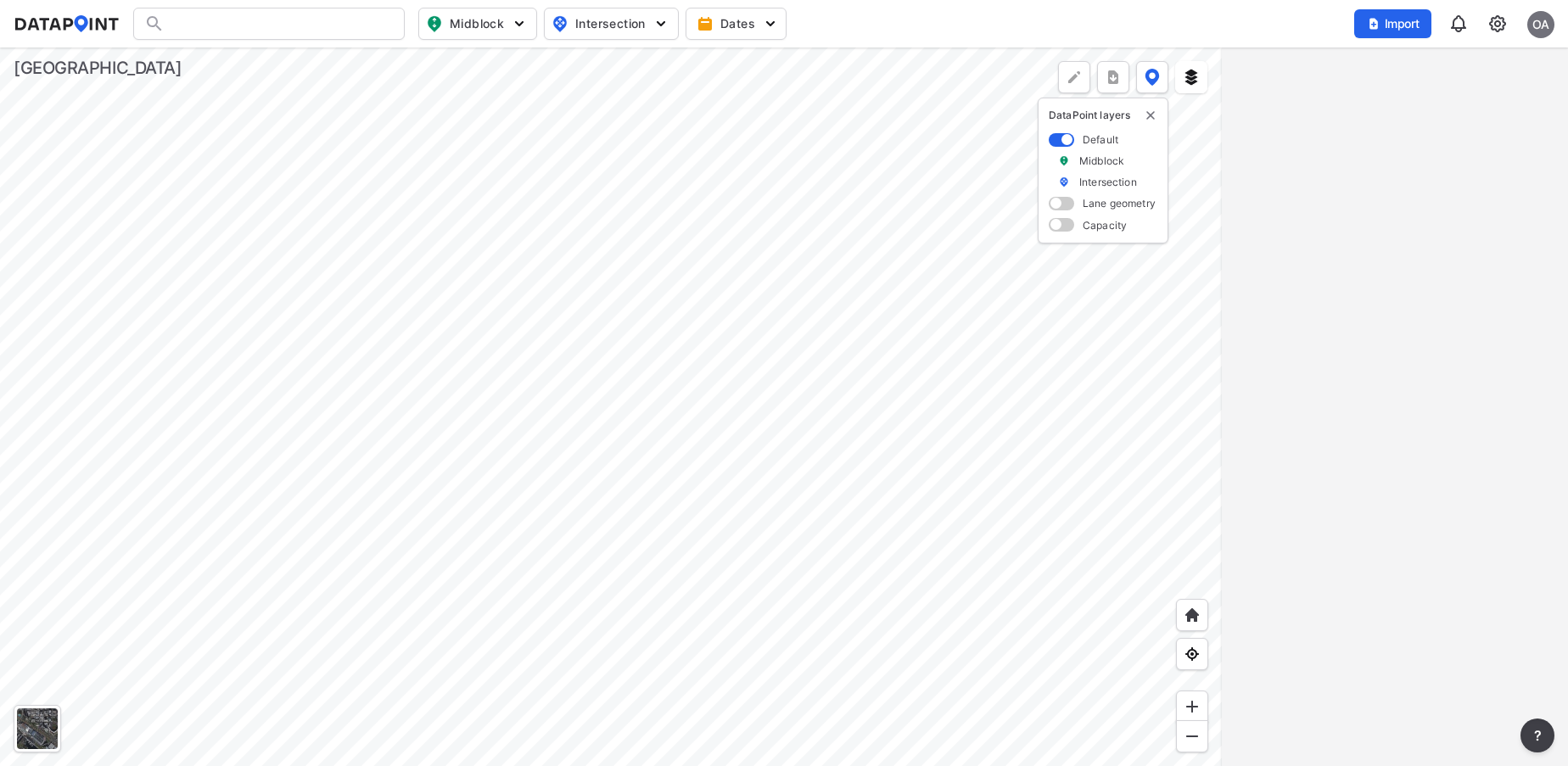
click at [257, 27] on div at bounding box center [269, 24] width 271 height 32
click at [228, 20] on div at bounding box center [269, 24] width 271 height 32
click at [228, 20] on input "Search" at bounding box center [279, 23] width 229 height 27
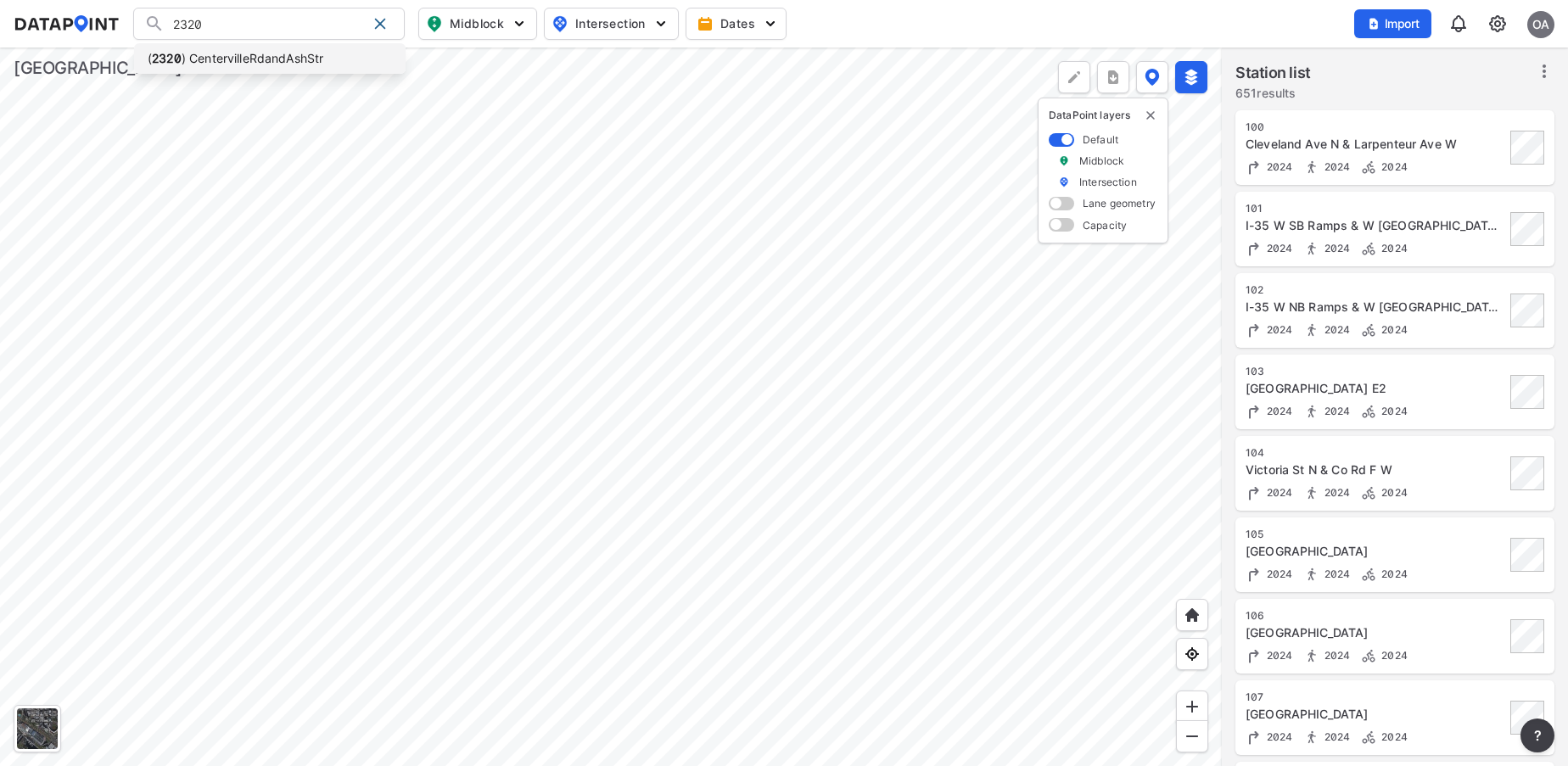
click at [241, 55] on li "( 2320 ) CentervilleRdandAshStr" at bounding box center [270, 59] width 271 height 30
type input "(2320) CentervilleRdandAshStr"
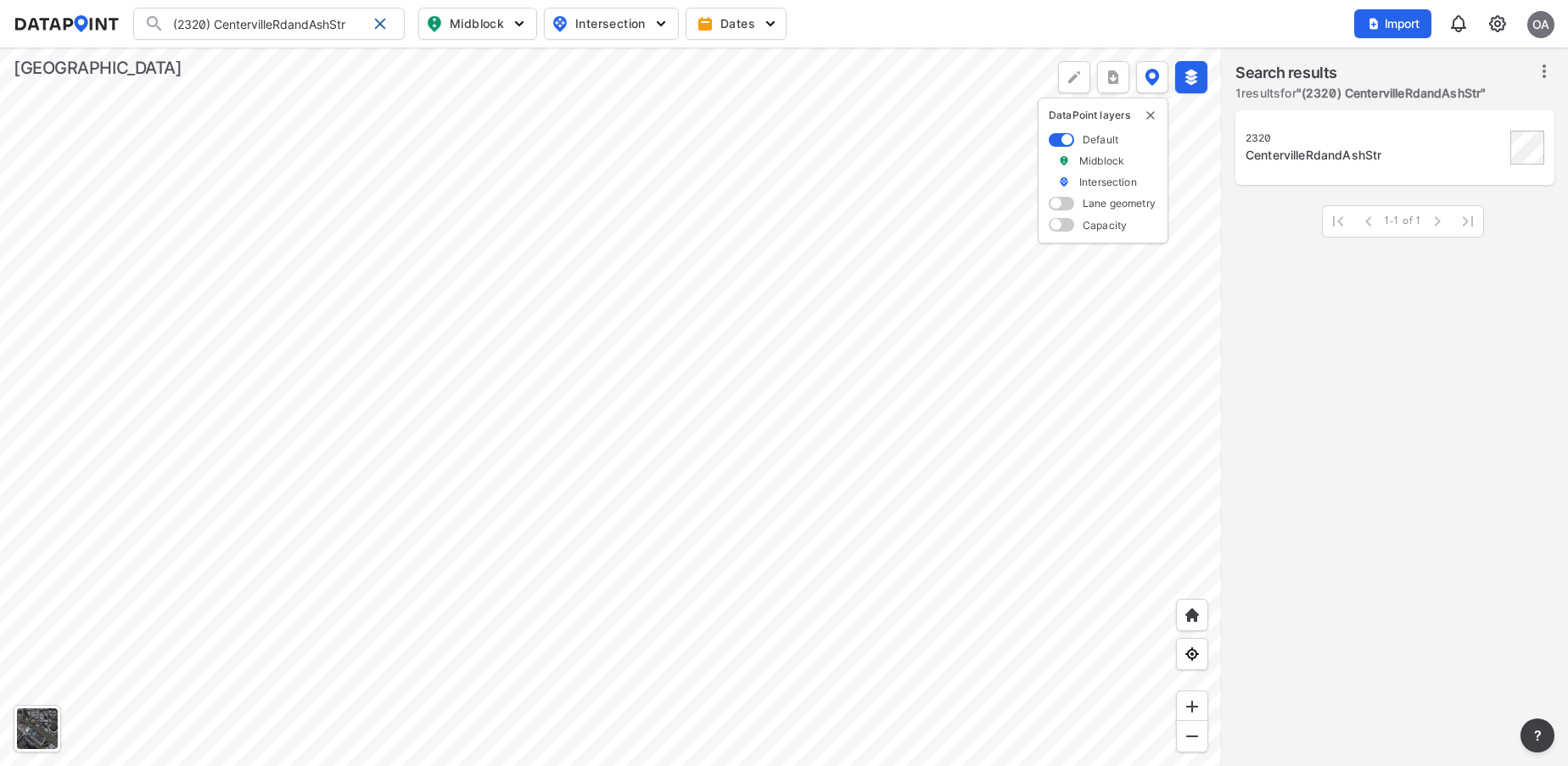
click at [1327, 150] on div "CentervilleRdandAshStr" at bounding box center [1375, 154] width 260 height 17
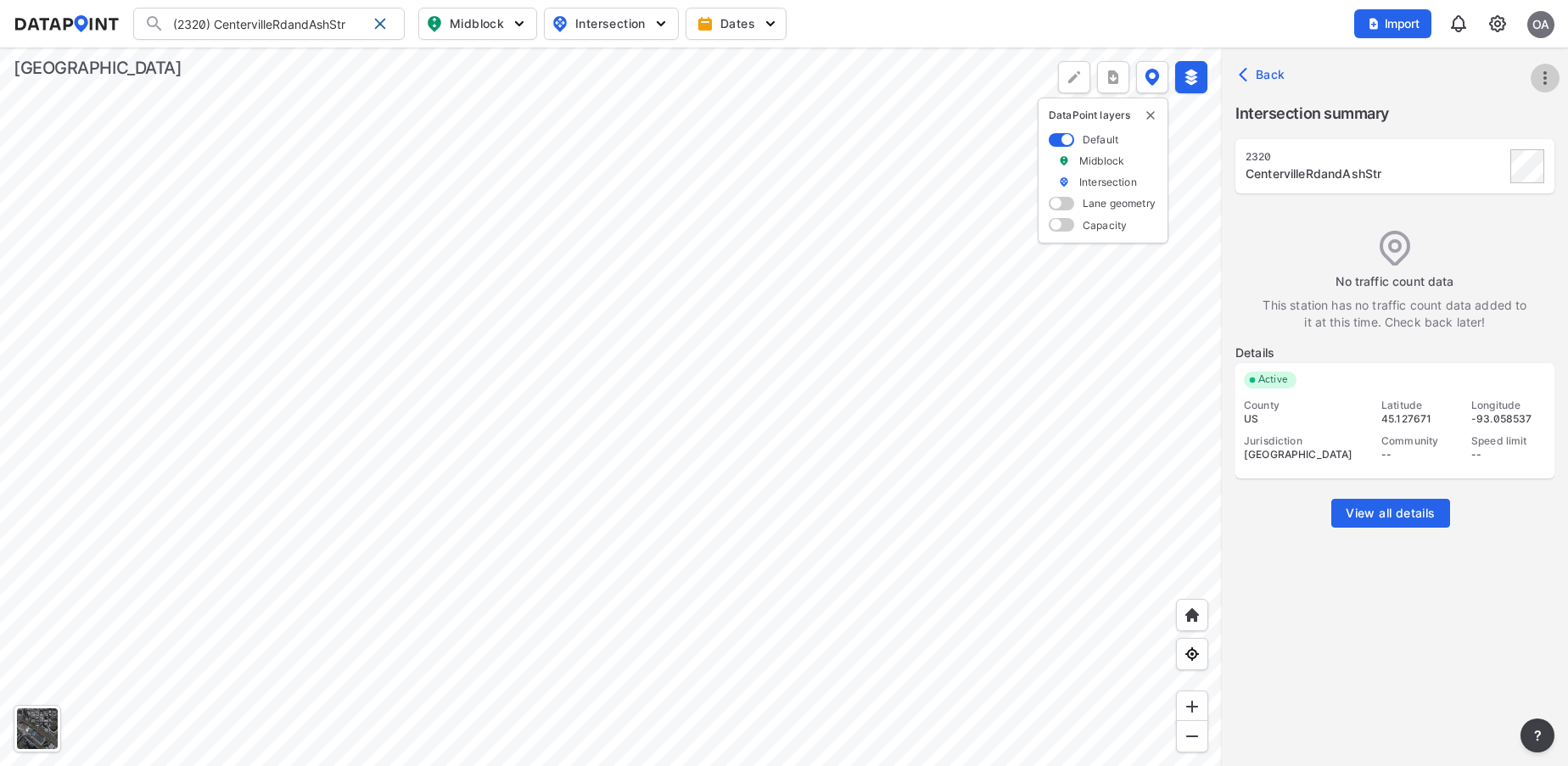
click at [1540, 73] on icon "more" at bounding box center [1544, 78] width 20 height 20
click at [1475, 107] on li "Import" at bounding box center [1473, 116] width 163 height 30
click at [1540, 74] on icon "more" at bounding box center [1544, 78] width 20 height 20
click at [1460, 110] on link "Import" at bounding box center [1437, 115] width 65 height 17
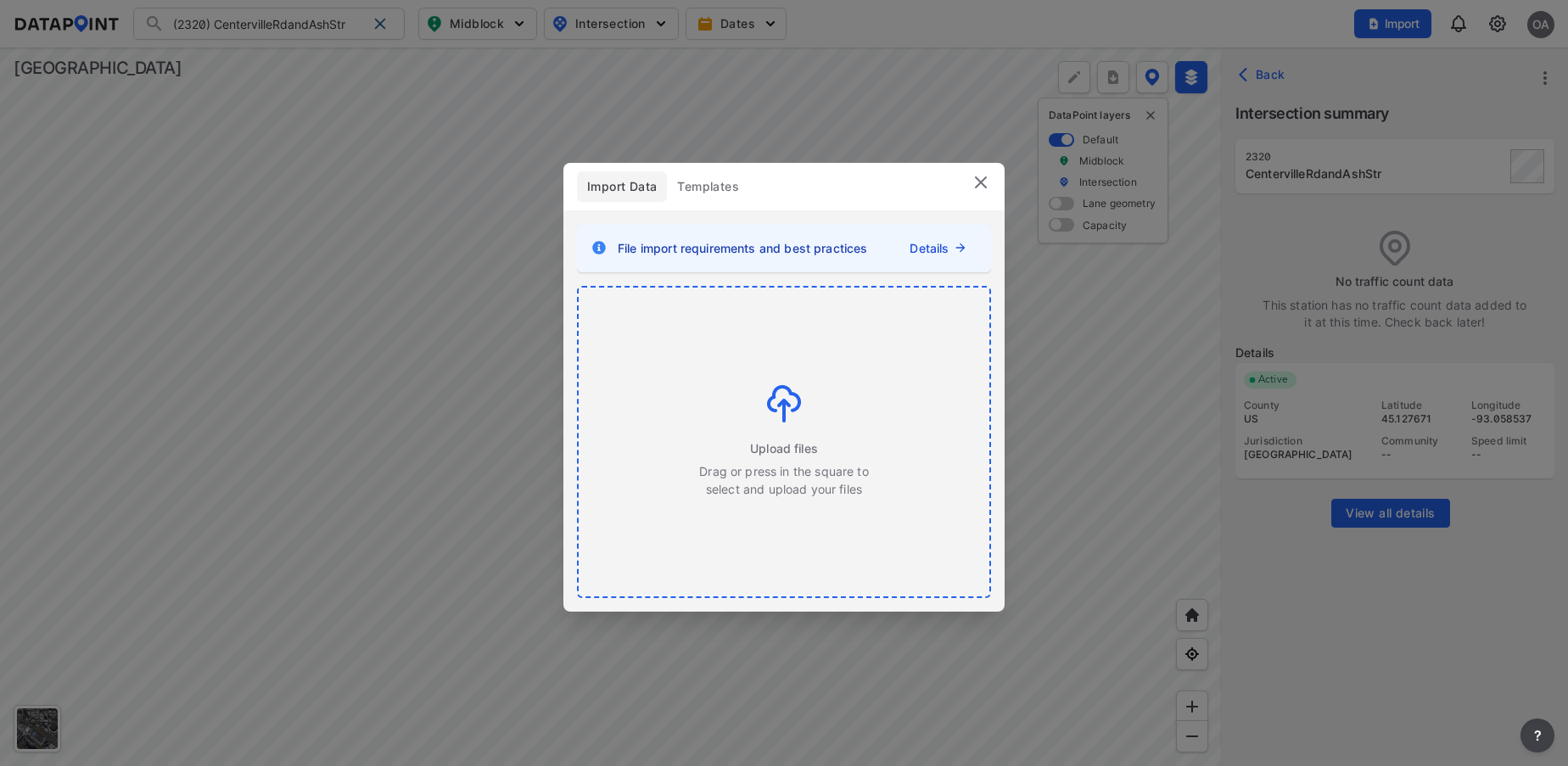
click at [788, 434] on div "Upload files Drag or press in the square to select and upload your files" at bounding box center [783, 441] width 171 height 113
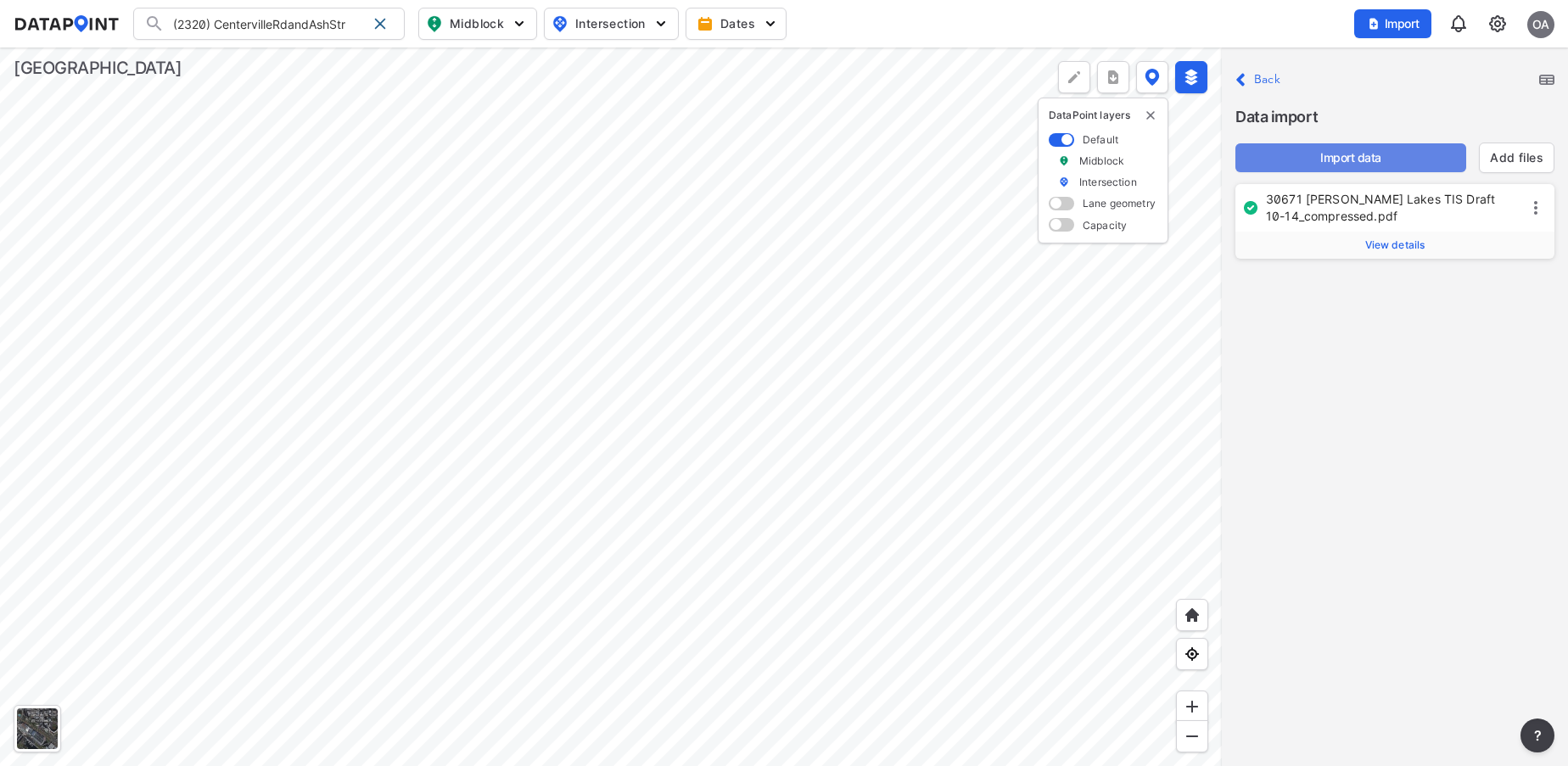
click at [1376, 154] on span "Import data" at bounding box center [1351, 157] width 204 height 17
